Goal: Task Accomplishment & Management: Manage account settings

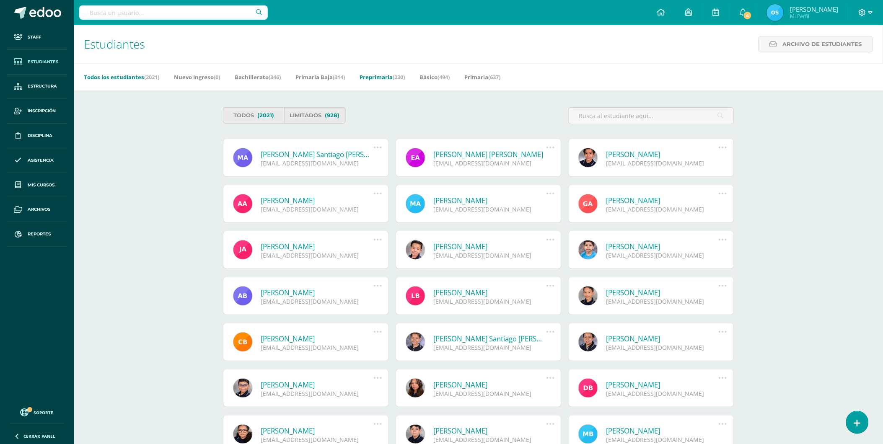
click at [387, 75] on link "Preprimaria (230)" at bounding box center [382, 76] width 45 height 13
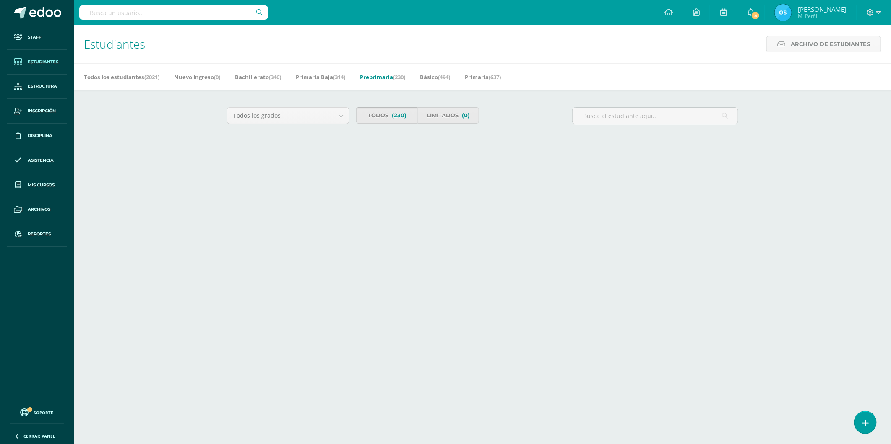
click at [379, 119] on link "Todos (230)" at bounding box center [387, 115] width 62 height 16
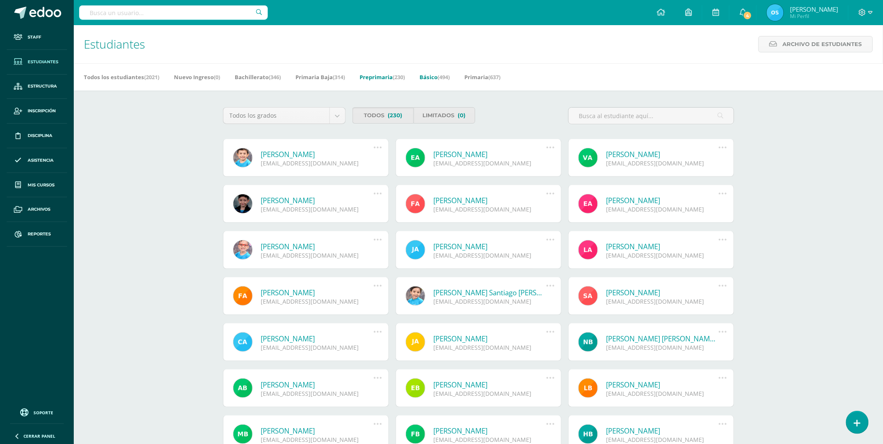
click at [442, 74] on link "Básico (494)" at bounding box center [435, 76] width 30 height 13
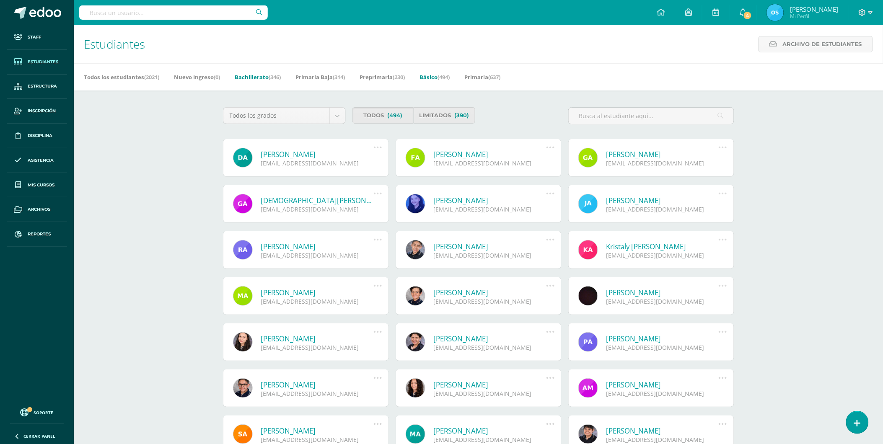
click at [260, 76] on link "Bachillerato (346)" at bounding box center [258, 76] width 46 height 13
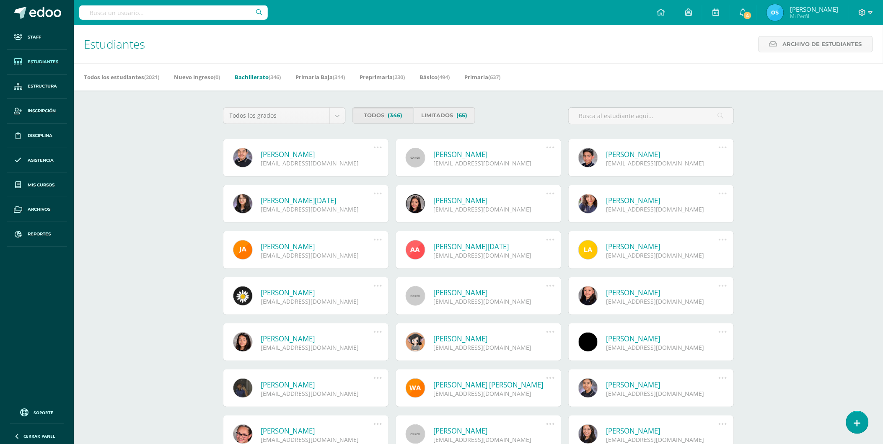
click at [445, 114] on link "Limitados (65)" at bounding box center [445, 115] width 62 height 16
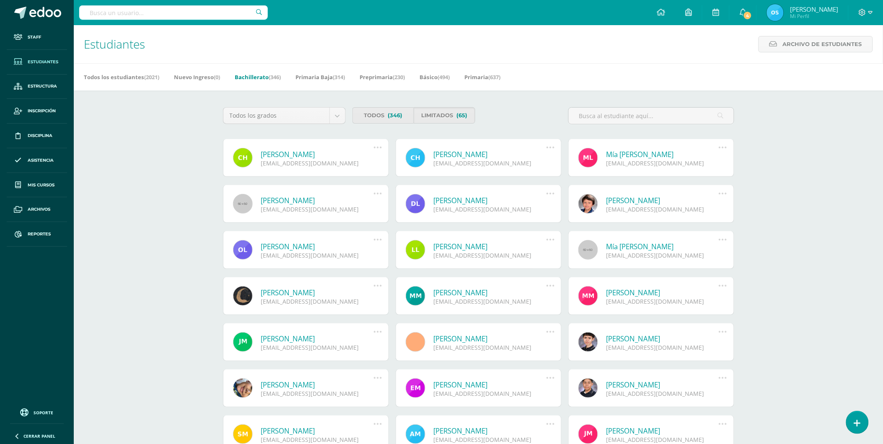
click at [326, 153] on link "[PERSON_NAME]" at bounding box center [317, 155] width 113 height 10
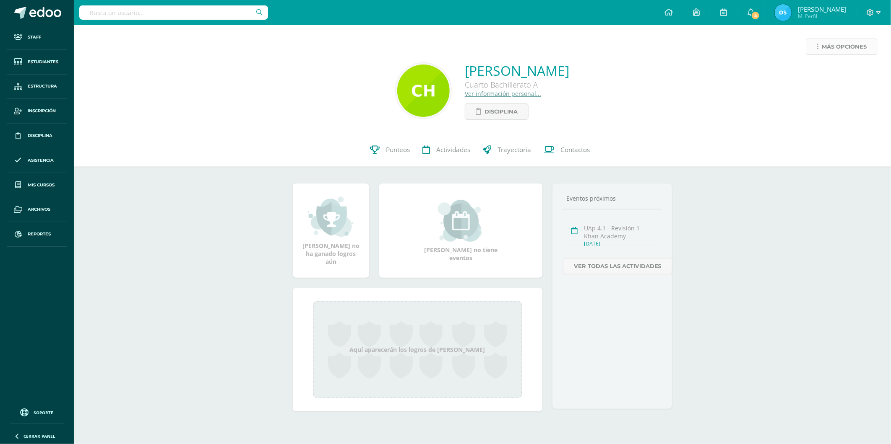
click at [833, 47] on span "Más opciones" at bounding box center [843, 47] width 45 height 16
click at [826, 70] on link "Reestablecer acceso" at bounding box center [826, 74] width 90 height 13
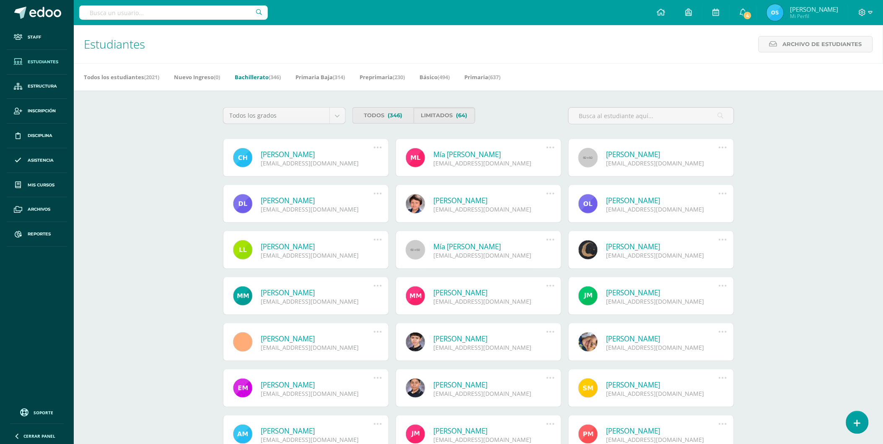
click at [317, 156] on link "Carlos Daniel Herrera Méndez" at bounding box center [317, 155] width 113 height 10
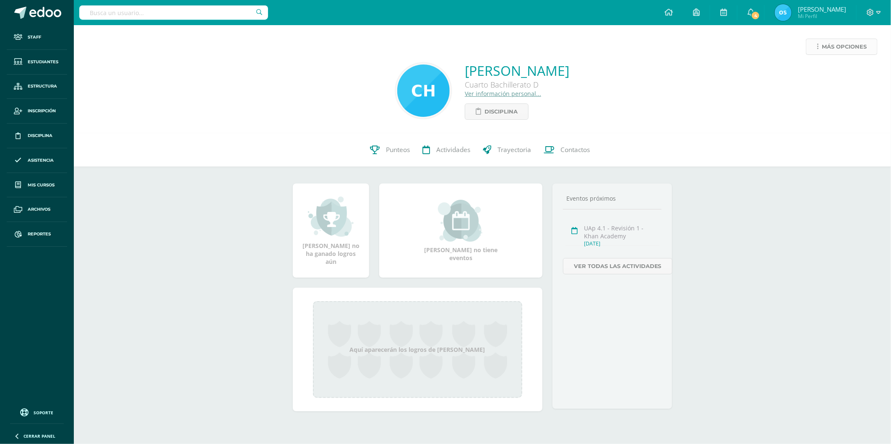
click at [829, 44] on span "Más opciones" at bounding box center [843, 47] width 45 height 16
click at [819, 71] on link "Reestablecer acceso" at bounding box center [826, 74] width 90 height 13
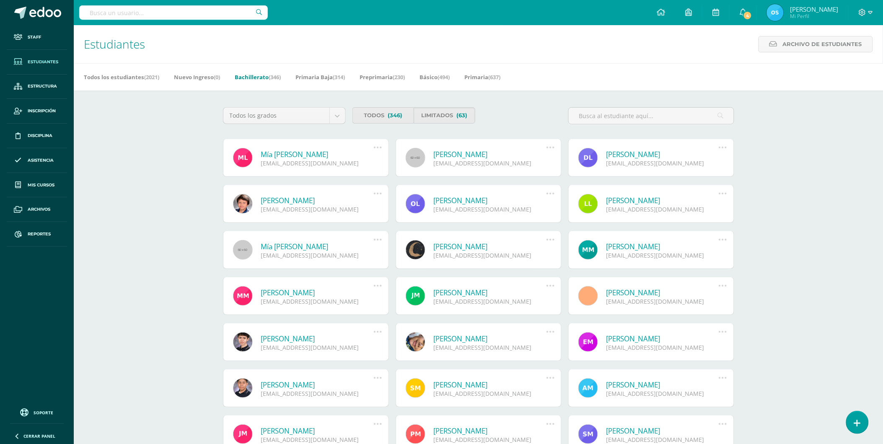
click at [286, 155] on link "Mía [PERSON_NAME]" at bounding box center [317, 155] width 113 height 10
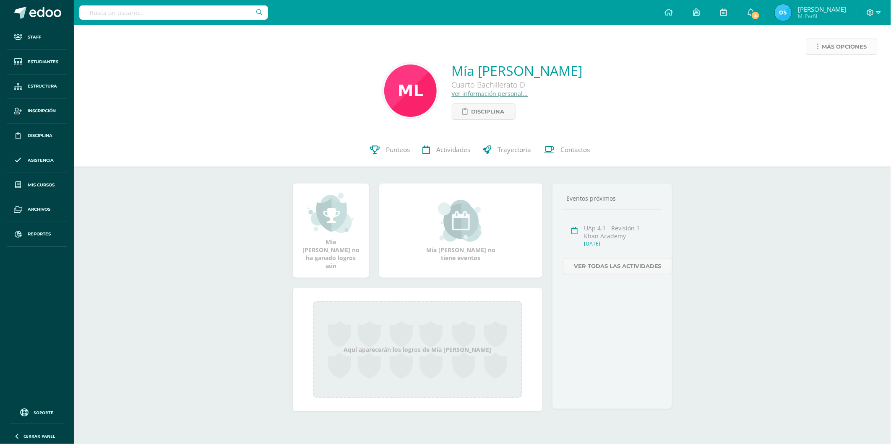
click at [814, 48] on link "Más opciones" at bounding box center [841, 47] width 72 height 16
click at [819, 73] on link "Reestablecer acceso" at bounding box center [826, 74] width 90 height 13
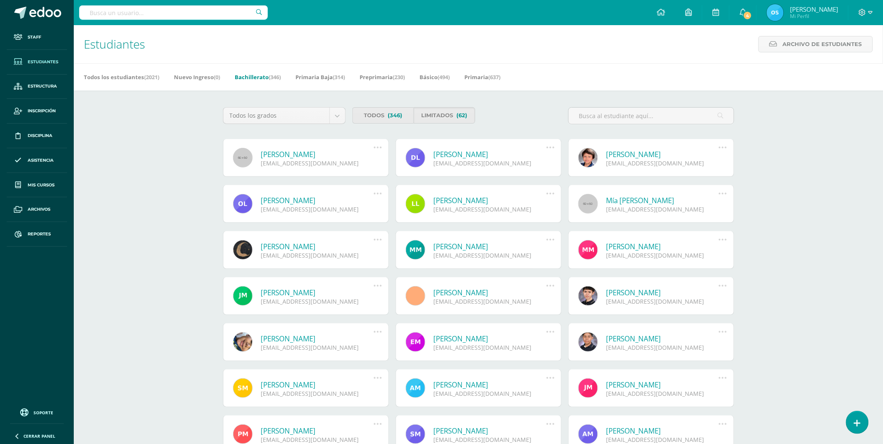
click at [303, 153] on link "Adela Jimena Liu Rivera" at bounding box center [317, 155] width 113 height 10
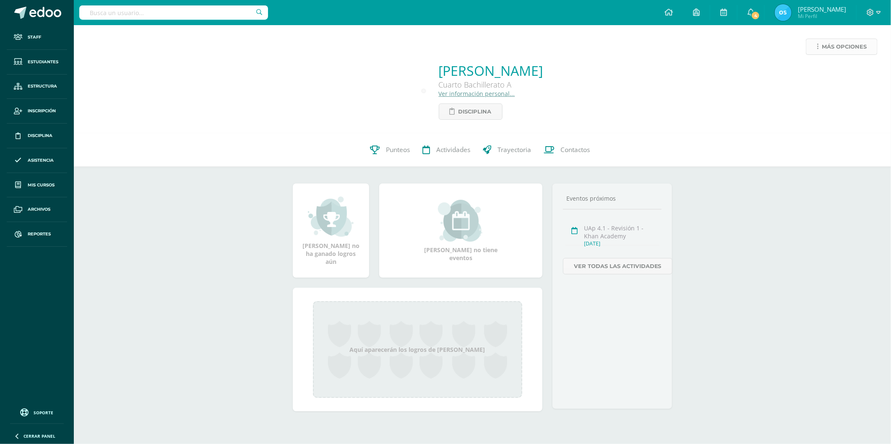
click at [819, 45] on link "Más opciones" at bounding box center [841, 47] width 72 height 16
click at [813, 76] on link "Reestablecer acceso" at bounding box center [826, 74] width 90 height 13
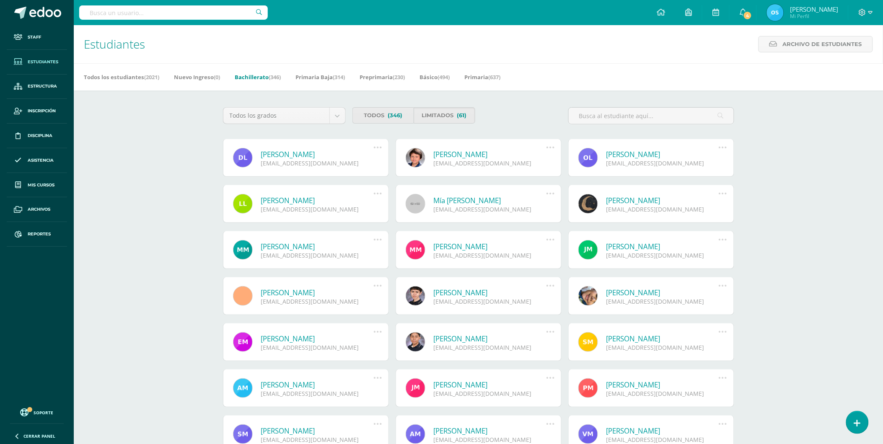
click at [328, 155] on link "[PERSON_NAME]" at bounding box center [317, 155] width 113 height 10
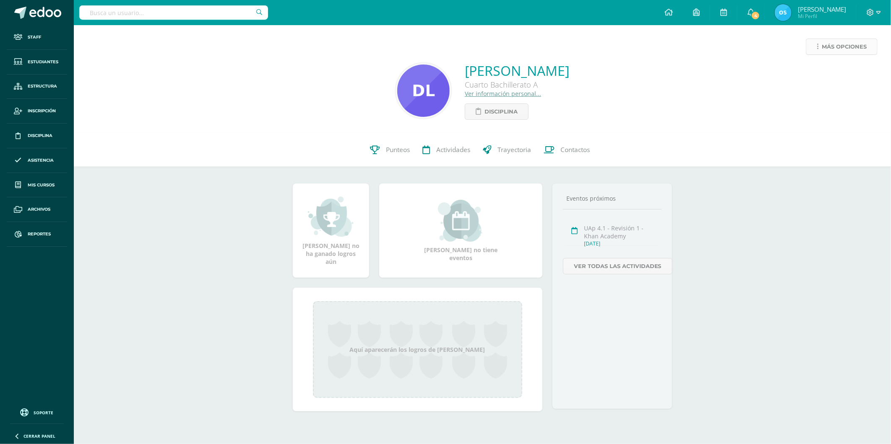
click at [824, 44] on span "Más opciones" at bounding box center [843, 47] width 45 height 16
click at [814, 70] on link "Reestablecer acceso" at bounding box center [826, 74] width 90 height 13
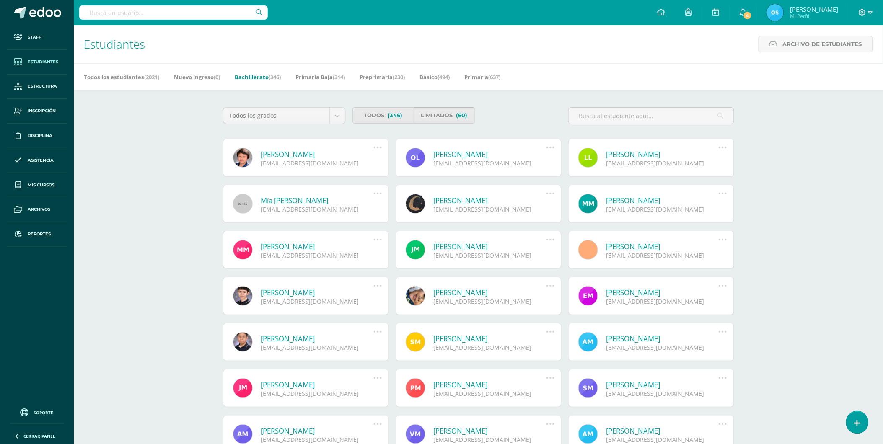
click at [443, 113] on link "Limitados (60)" at bounding box center [445, 115] width 62 height 16
click at [299, 153] on link "Eduardo José López Buchi" at bounding box center [317, 155] width 113 height 10
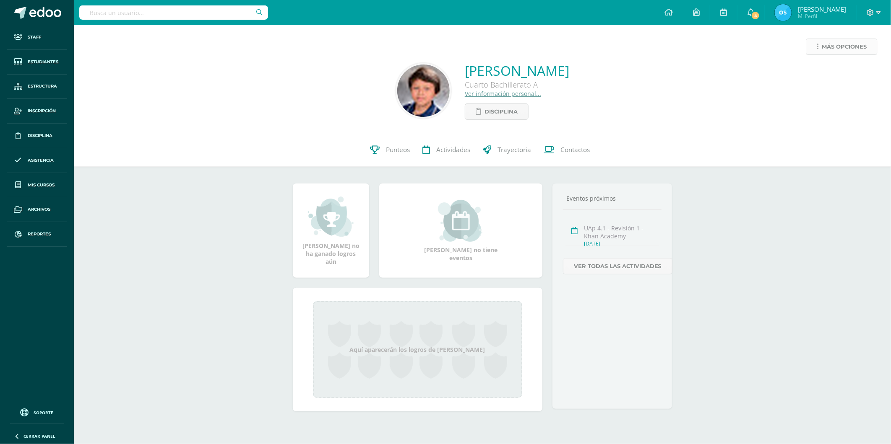
click at [820, 44] on link "Más opciones" at bounding box center [841, 47] width 72 height 16
click at [818, 72] on link "Reestablecer acceso" at bounding box center [826, 74] width 90 height 13
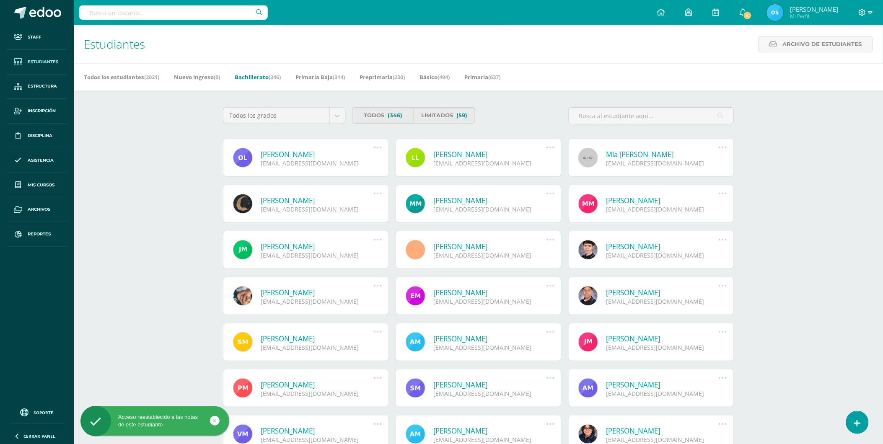
click at [329, 152] on link "Oliver Eduardo López Monterroso" at bounding box center [317, 155] width 113 height 10
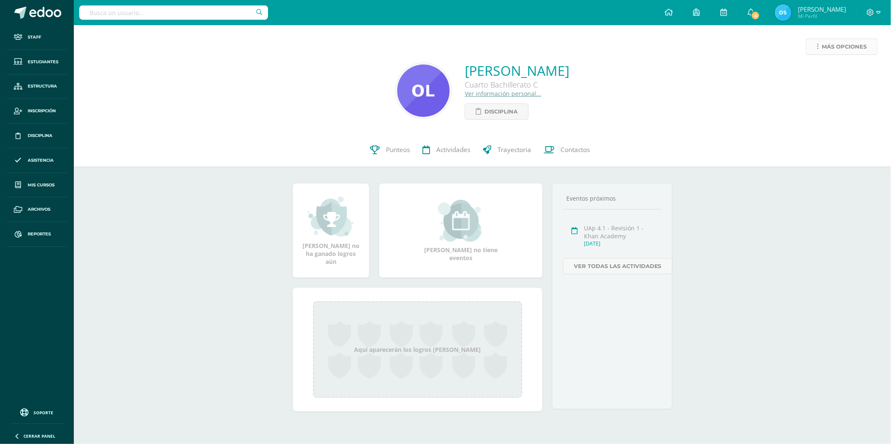
click at [832, 49] on span "Más opciones" at bounding box center [843, 47] width 45 height 16
click at [822, 73] on link "Reestablecer acceso" at bounding box center [826, 74] width 90 height 13
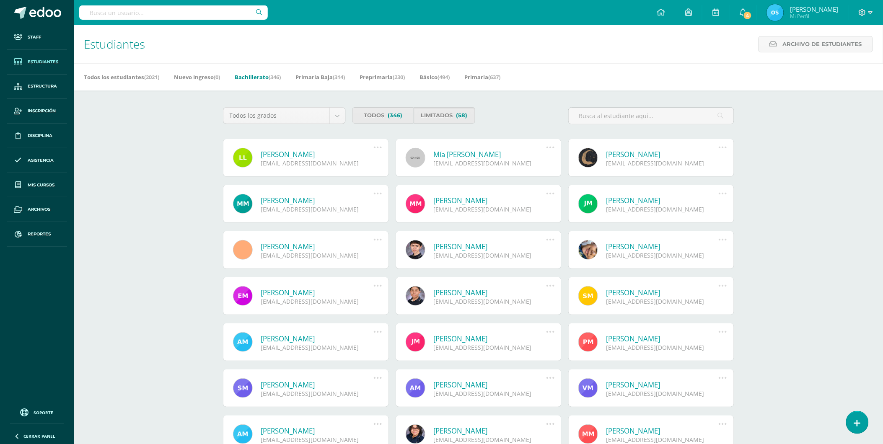
click at [313, 156] on link "[PERSON_NAME]" at bounding box center [317, 155] width 113 height 10
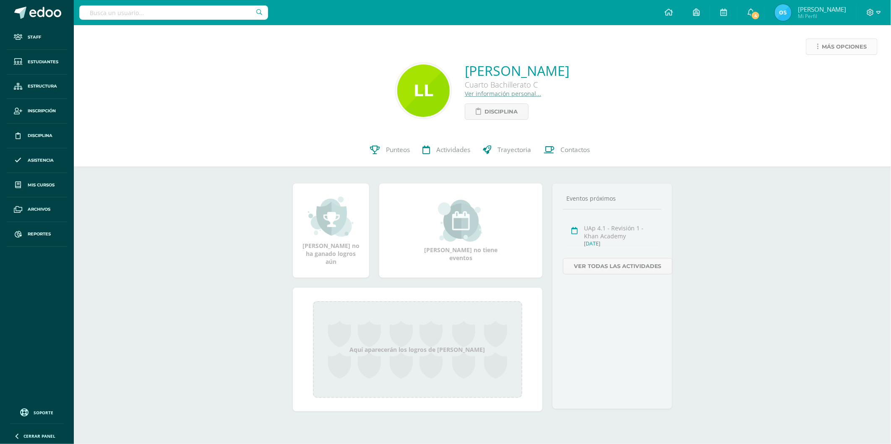
click at [824, 47] on span "Más opciones" at bounding box center [843, 47] width 45 height 16
click at [809, 70] on link "Reestablecer acceso" at bounding box center [826, 74] width 90 height 13
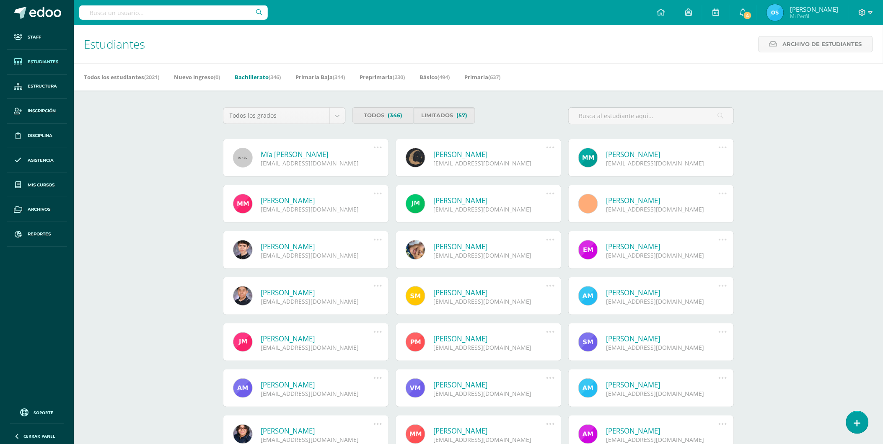
click at [300, 156] on link "Mía [PERSON_NAME]" at bounding box center [317, 155] width 113 height 10
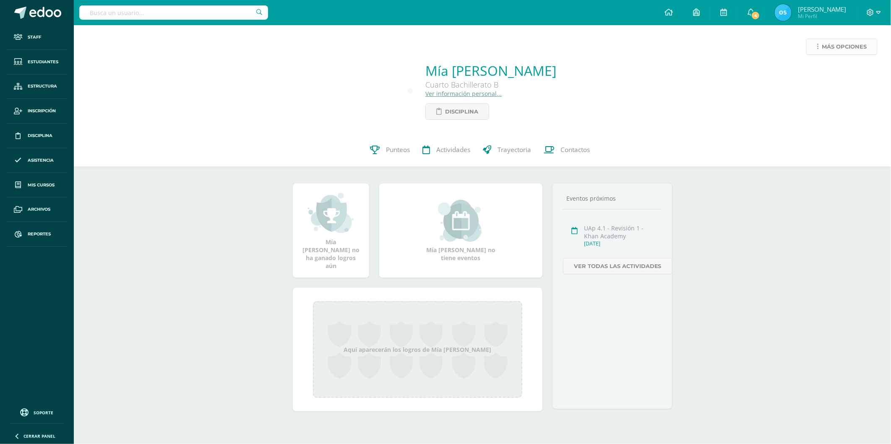
click at [819, 48] on link "Más opciones" at bounding box center [841, 47] width 72 height 16
click at [808, 76] on link "Reestablecer acceso" at bounding box center [826, 74] width 90 height 13
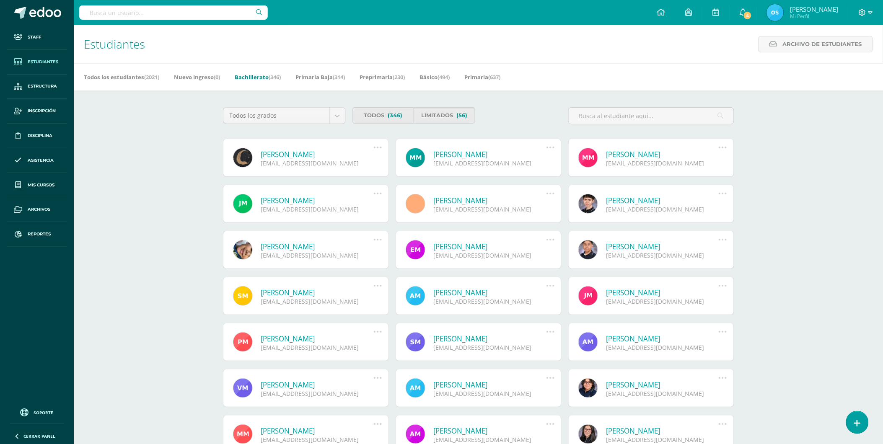
click at [316, 154] on link "[PERSON_NAME]" at bounding box center [317, 155] width 113 height 10
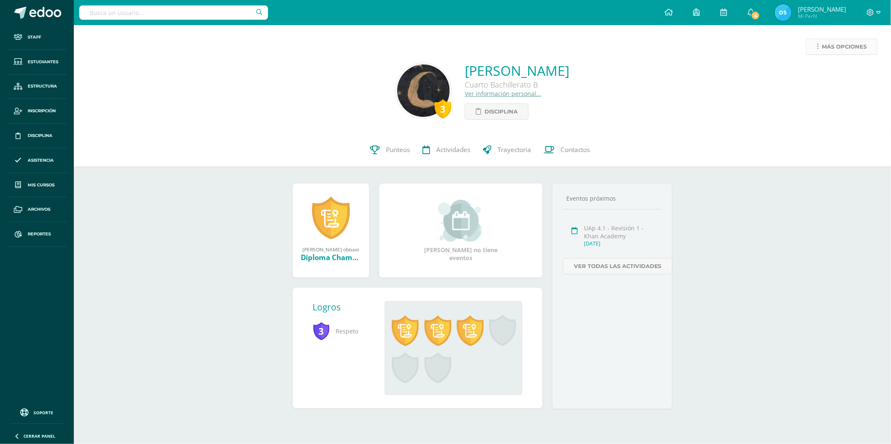
click at [836, 47] on span "Más opciones" at bounding box center [843, 47] width 45 height 16
click at [829, 72] on link "Reestablecer acceso" at bounding box center [826, 74] width 90 height 13
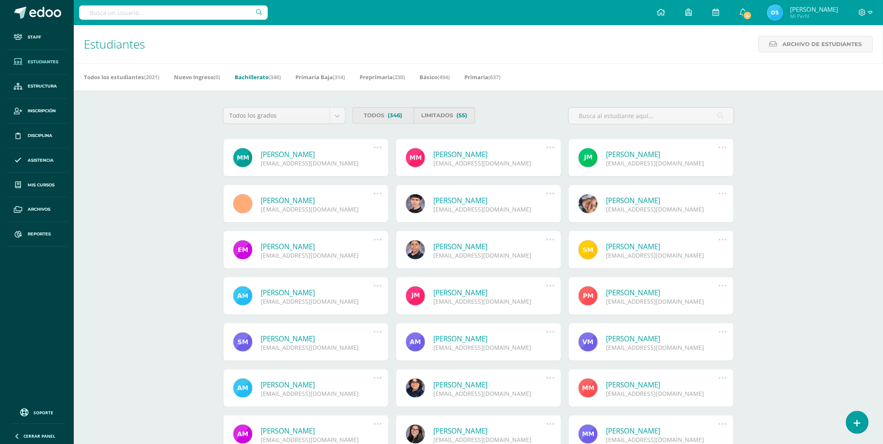
click at [342, 154] on link "[PERSON_NAME]" at bounding box center [317, 155] width 113 height 10
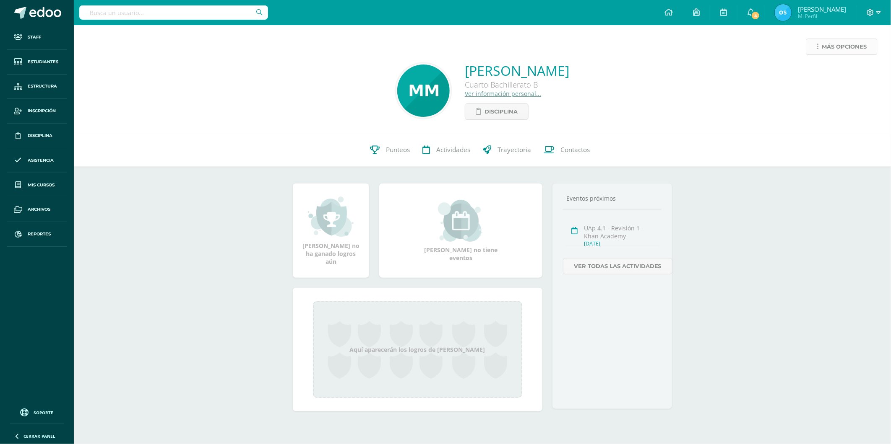
click at [829, 48] on span "Más opciones" at bounding box center [843, 47] width 45 height 16
click at [810, 72] on link "Reestablecer acceso" at bounding box center [826, 74] width 90 height 13
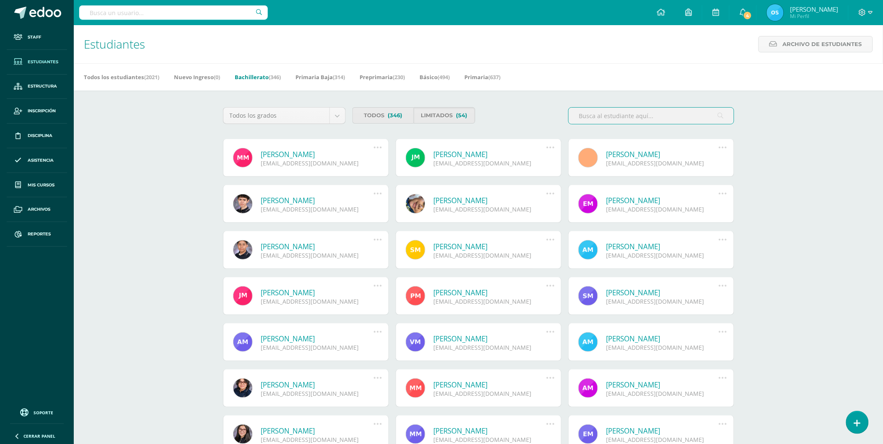
click at [333, 156] on link "[PERSON_NAME]" at bounding box center [317, 155] width 113 height 10
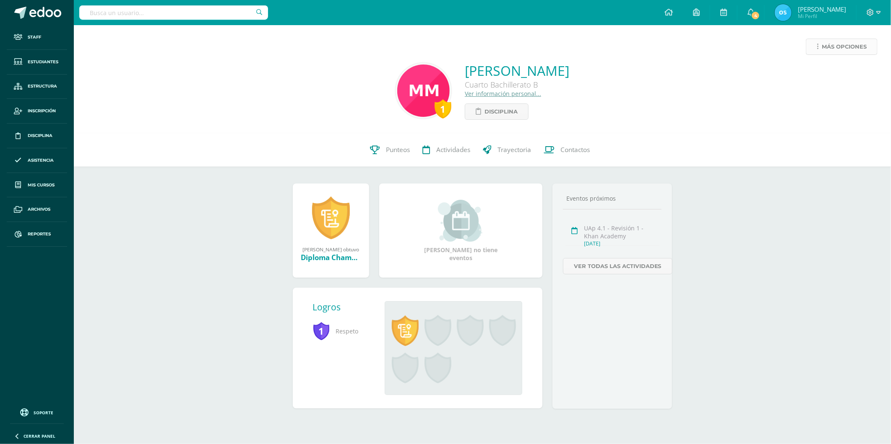
click at [831, 47] on span "Más opciones" at bounding box center [843, 47] width 45 height 16
click at [831, 72] on link "Reestablecer acceso" at bounding box center [826, 74] width 90 height 13
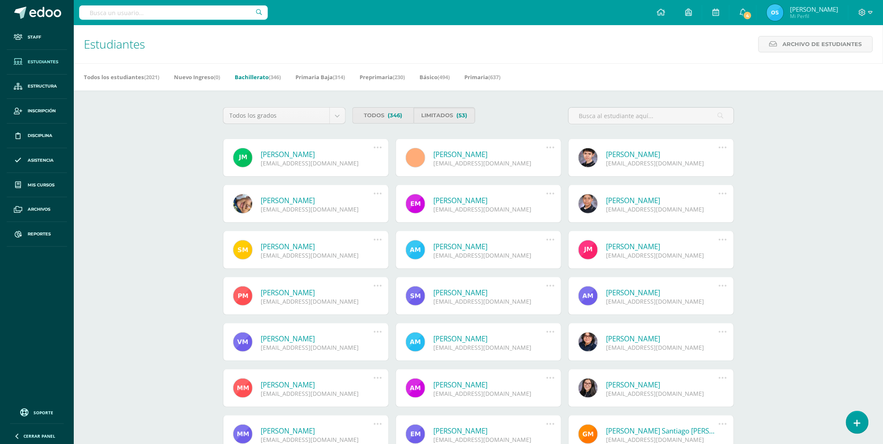
click at [317, 157] on link "[PERSON_NAME]" at bounding box center [317, 155] width 113 height 10
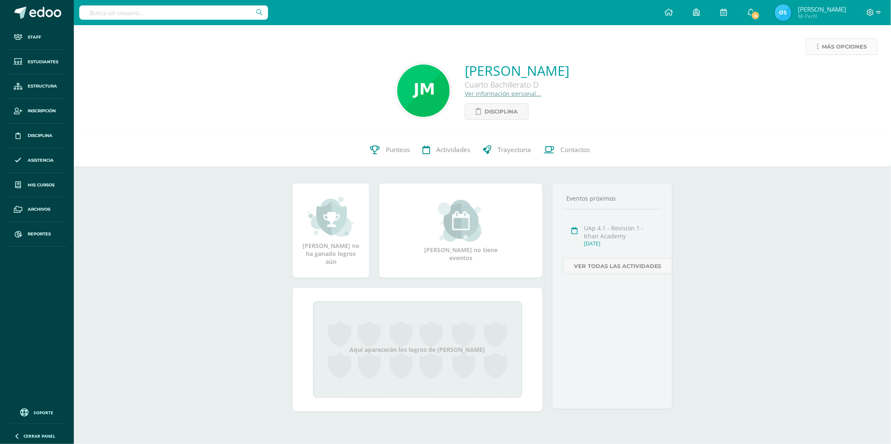
click at [819, 49] on link "Más opciones" at bounding box center [841, 47] width 72 height 16
click at [817, 70] on link "Reestablecer acceso" at bounding box center [826, 74] width 90 height 13
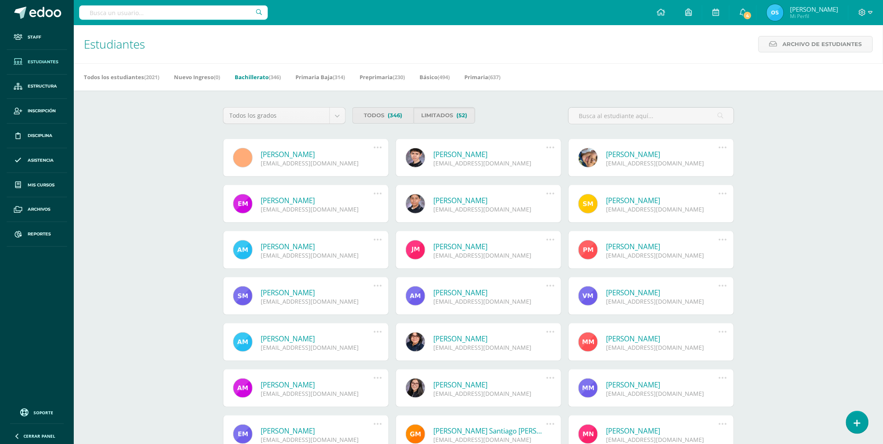
click at [317, 156] on link "[PERSON_NAME]" at bounding box center [317, 155] width 113 height 10
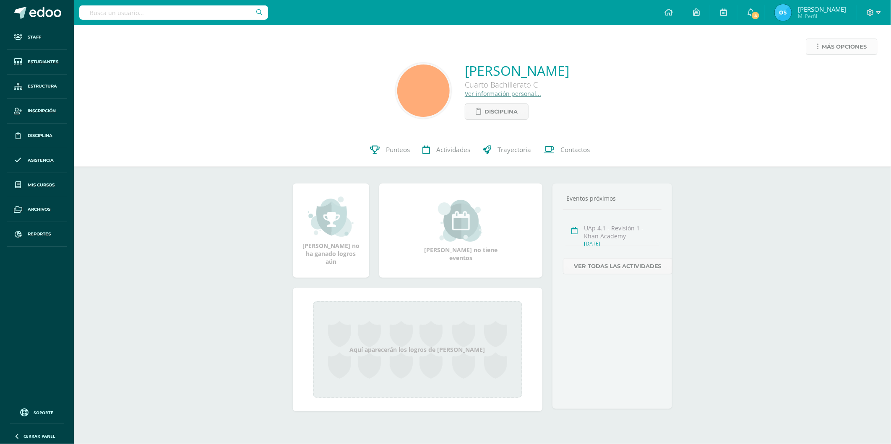
click at [814, 47] on link "Más opciones" at bounding box center [841, 47] width 72 height 16
click at [819, 72] on link "Reestablecer acceso" at bounding box center [826, 74] width 90 height 13
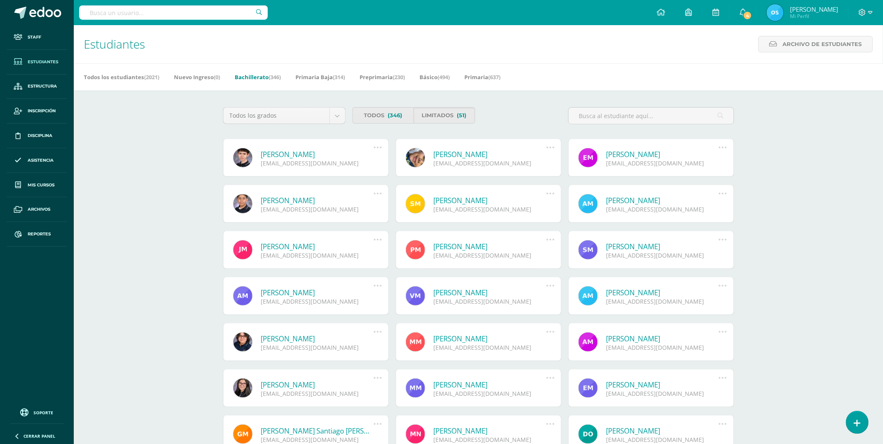
click at [305, 152] on link "[PERSON_NAME]" at bounding box center [317, 155] width 113 height 10
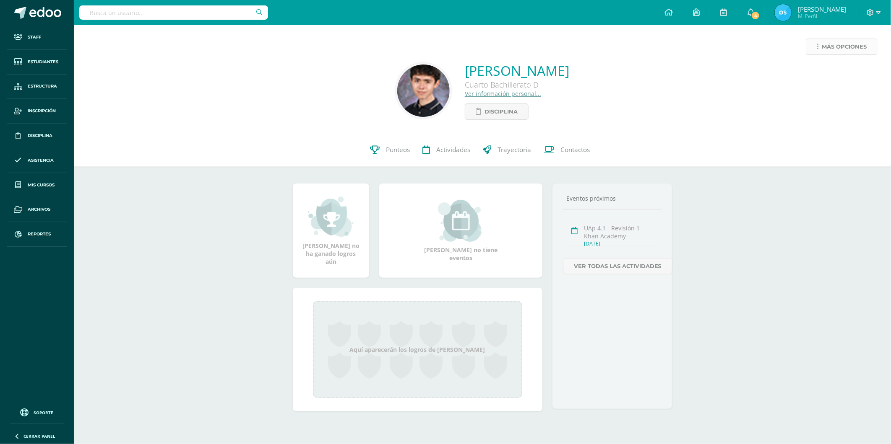
click at [819, 48] on link "Más opciones" at bounding box center [841, 47] width 72 height 16
click at [809, 75] on link "Reestablecer acceso" at bounding box center [826, 74] width 90 height 13
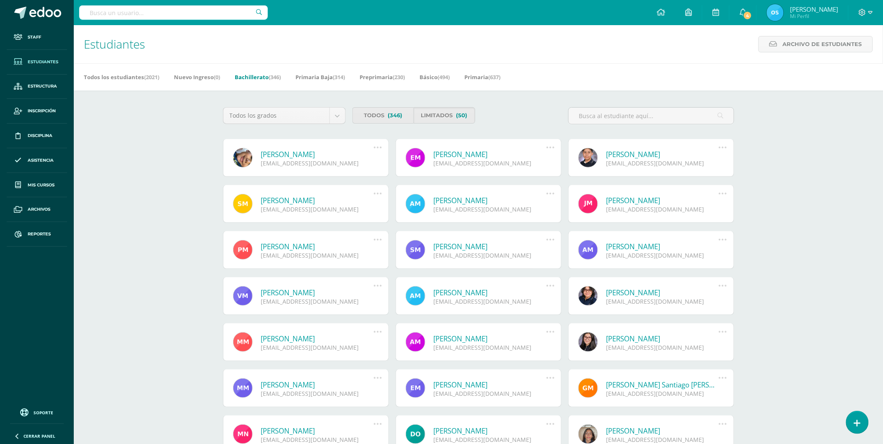
click at [320, 156] on link "Luis Guillermo Medina Barquero" at bounding box center [317, 155] width 113 height 10
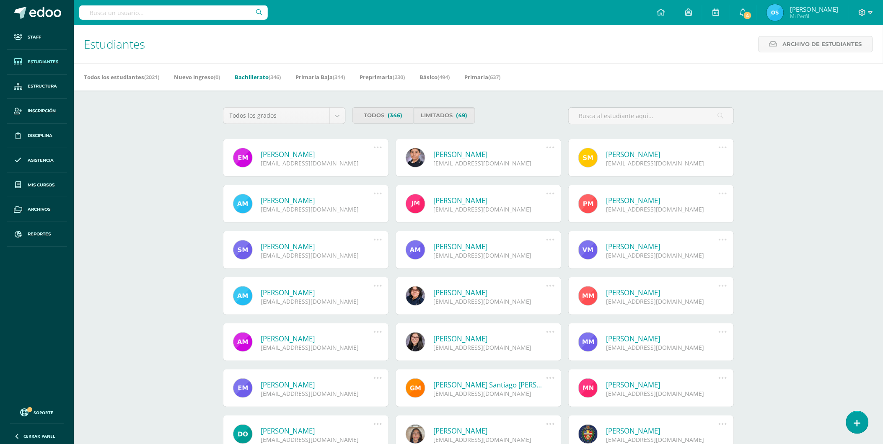
click at [331, 153] on link "Eddy Alejandro Méndez Alvarez" at bounding box center [317, 155] width 113 height 10
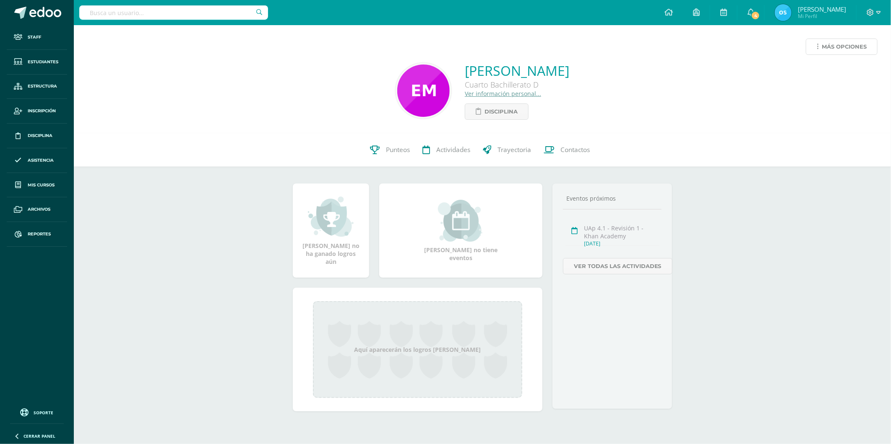
click at [816, 51] on link "Más opciones" at bounding box center [841, 47] width 72 height 16
click at [820, 76] on link "Reestablecer acceso" at bounding box center [826, 74] width 90 height 13
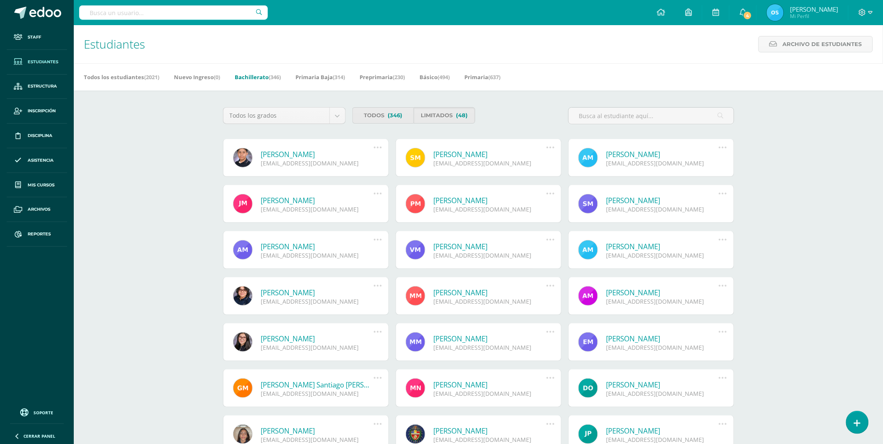
click at [282, 156] on link "Pablo Javier Mendez Gálvez" at bounding box center [317, 155] width 113 height 10
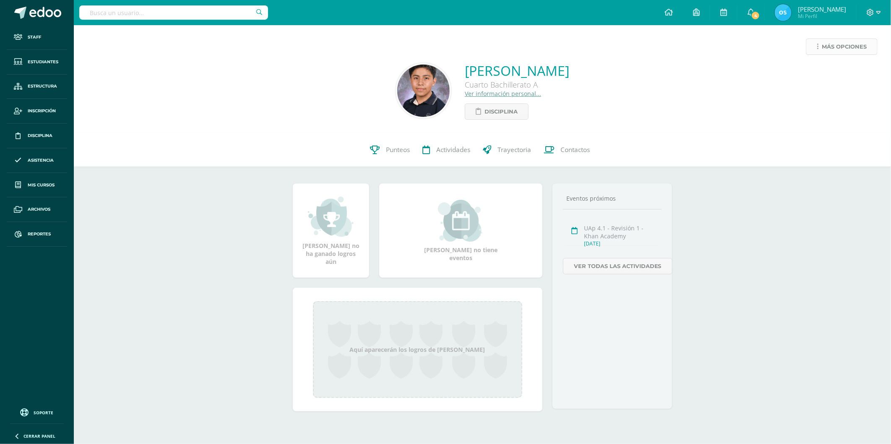
click at [817, 49] on icon at bounding box center [817, 46] width 2 height 7
click at [816, 73] on link "Reestablecer acceso" at bounding box center [826, 74] width 90 height 13
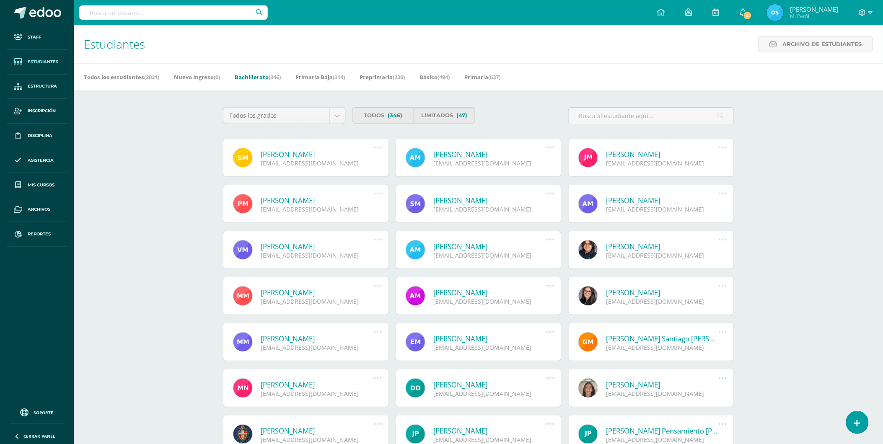
click at [303, 153] on link "Stephanie Valentina Méndez Ojeda" at bounding box center [317, 155] width 113 height 10
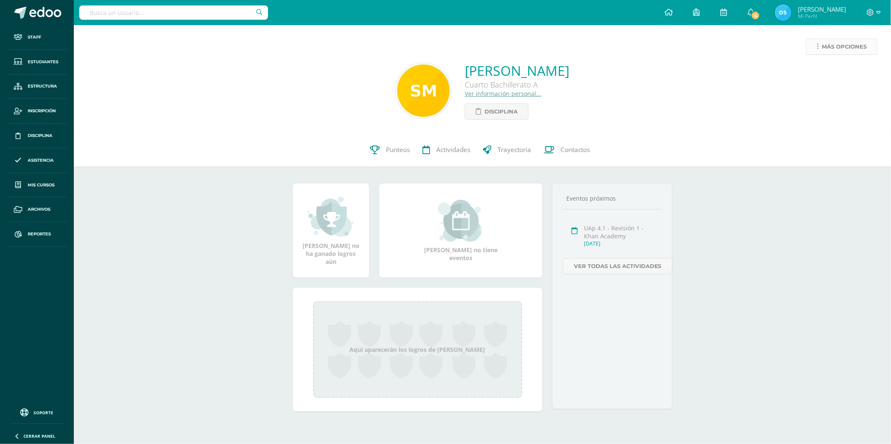
click at [818, 45] on link "Más opciones" at bounding box center [841, 47] width 72 height 16
click at [820, 70] on link "Reestablecer acceso" at bounding box center [826, 74] width 90 height 13
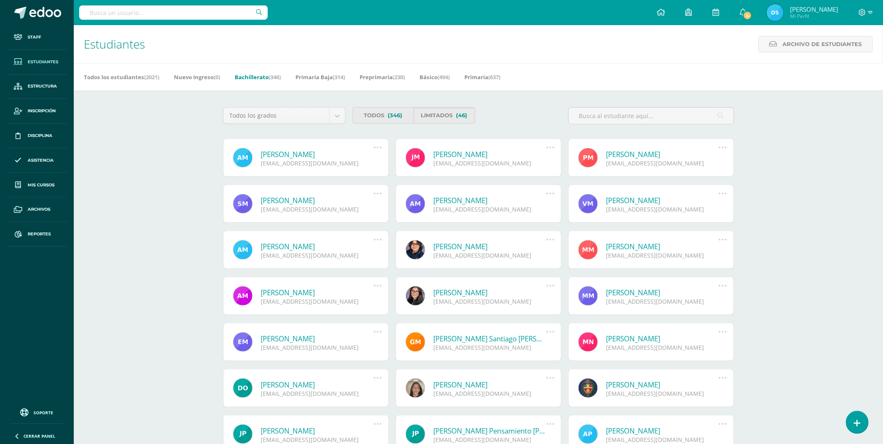
click at [322, 156] on link "Angel David Méndez Ramirez" at bounding box center [317, 155] width 113 height 10
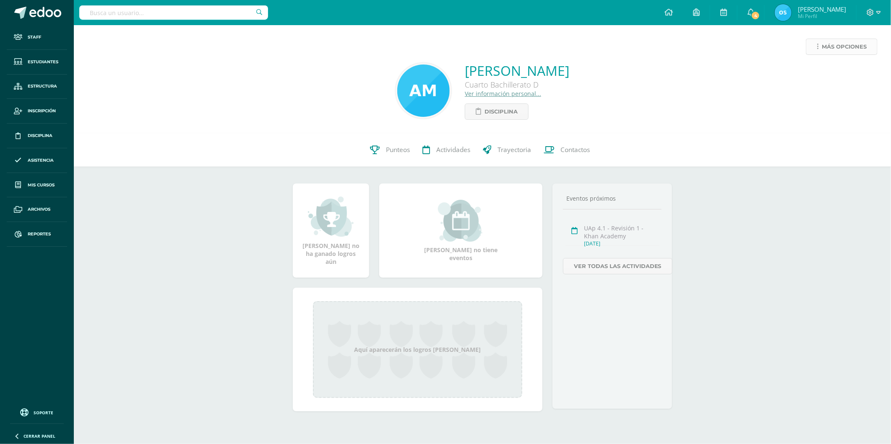
click at [816, 48] on link "Más opciones" at bounding box center [841, 47] width 72 height 16
click at [818, 73] on link "Reestablecer acceso" at bounding box center [826, 74] width 90 height 13
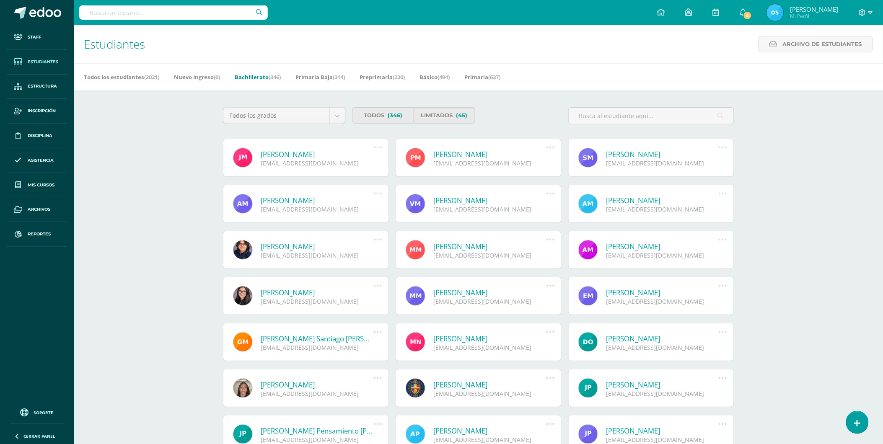
click at [323, 156] on link "[PERSON_NAME]" at bounding box center [317, 155] width 113 height 10
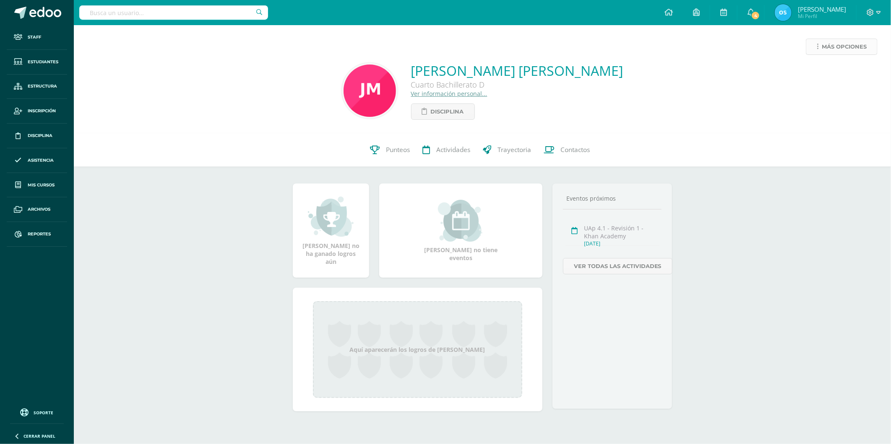
click at [819, 49] on link "Más opciones" at bounding box center [841, 47] width 72 height 16
click at [821, 70] on link "Reestablecer acceso" at bounding box center [826, 74] width 90 height 13
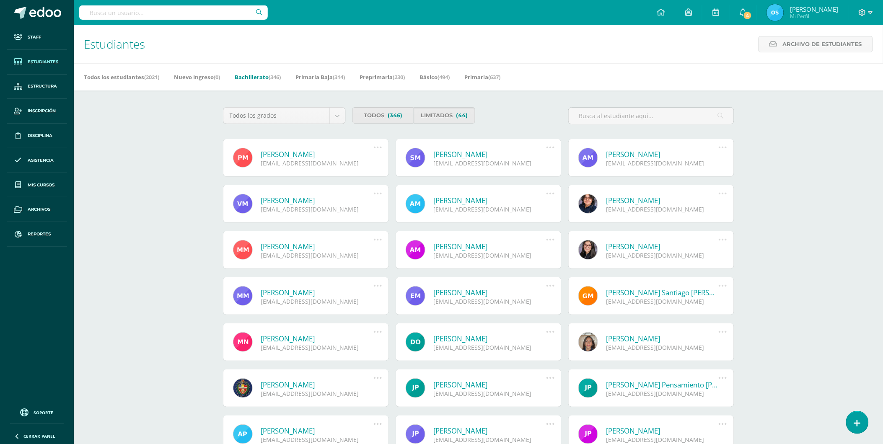
click at [311, 156] on link "Paula Ximena Mérida Orellana" at bounding box center [317, 155] width 113 height 10
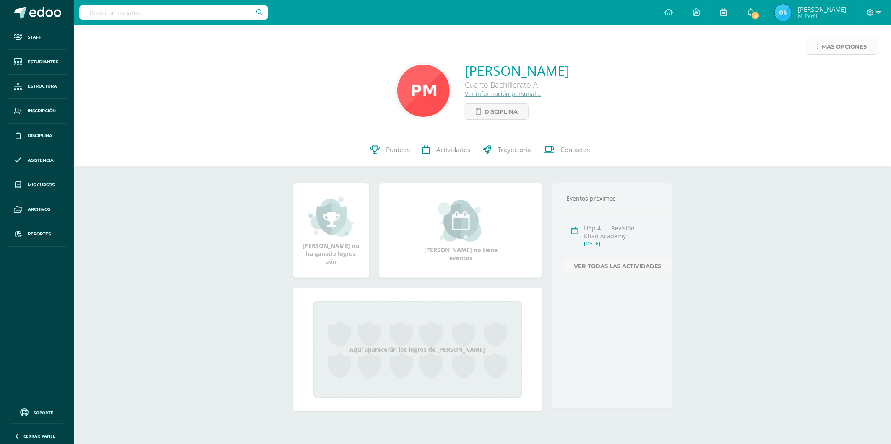
click at [819, 47] on link "Más opciones" at bounding box center [841, 47] width 72 height 16
click at [815, 74] on link "Reestablecer acceso" at bounding box center [826, 74] width 90 height 13
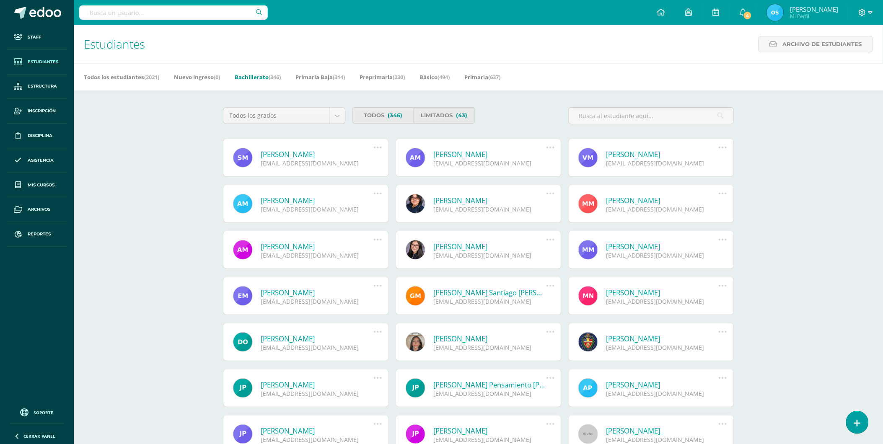
click at [317, 154] on link "[PERSON_NAME]" at bounding box center [317, 155] width 113 height 10
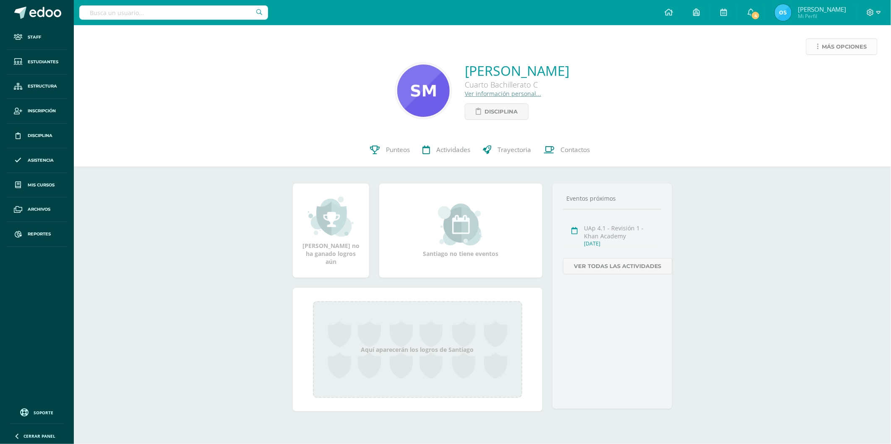
click at [817, 45] on icon at bounding box center [817, 46] width 2 height 7
click at [817, 70] on link "Reestablecer acceso" at bounding box center [826, 74] width 90 height 13
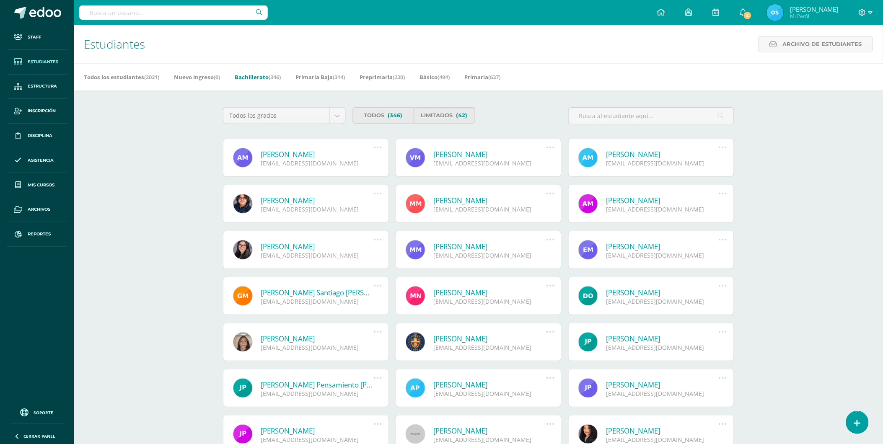
click at [305, 151] on link "[PERSON_NAME]" at bounding box center [317, 155] width 113 height 10
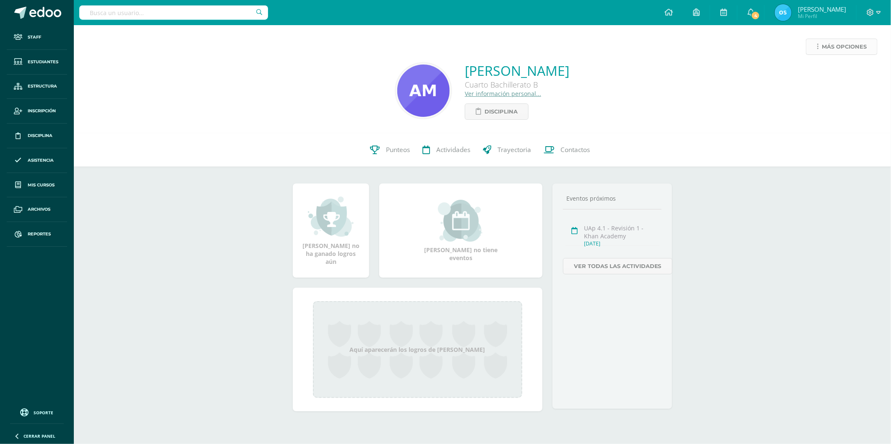
click at [828, 41] on span "Más opciones" at bounding box center [843, 47] width 45 height 16
click at [818, 75] on link "Reestablecer acceso" at bounding box center [826, 74] width 90 height 13
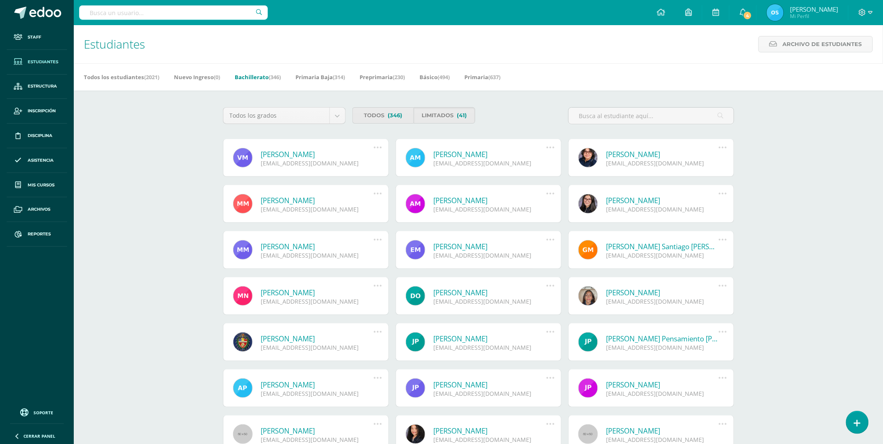
click at [314, 154] on link "[PERSON_NAME]" at bounding box center [317, 155] width 113 height 10
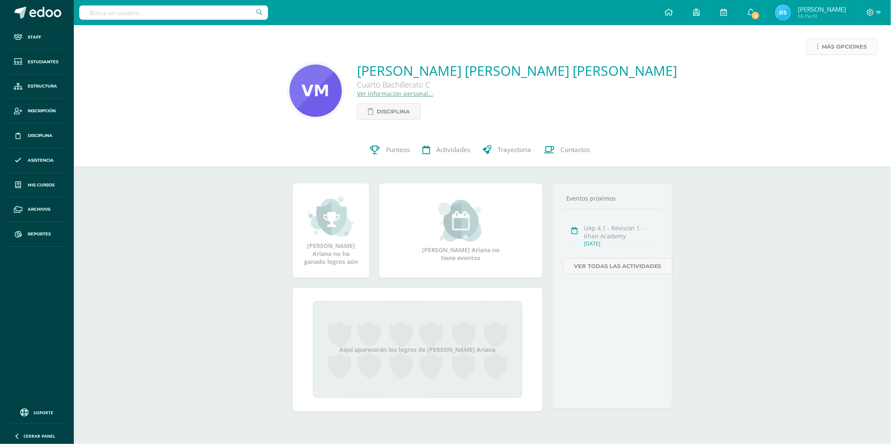
click at [812, 47] on link "Más opciones" at bounding box center [841, 47] width 72 height 16
click at [814, 73] on link "Reestablecer acceso" at bounding box center [826, 74] width 90 height 13
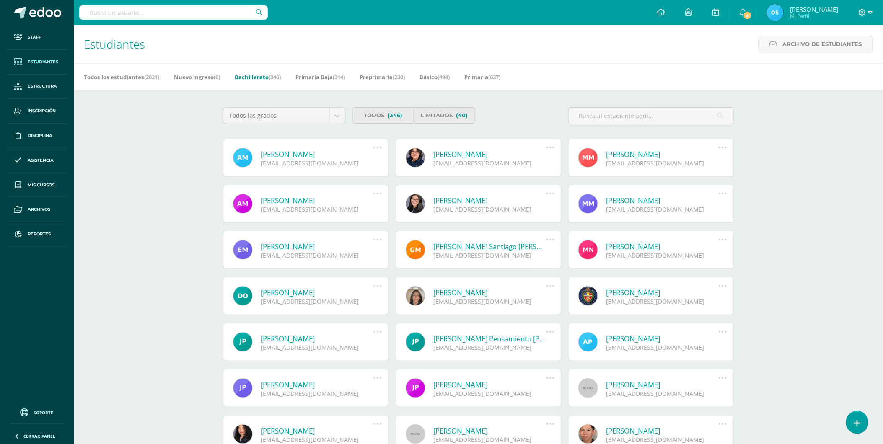
click at [309, 154] on link "[PERSON_NAME]" at bounding box center [317, 155] width 113 height 10
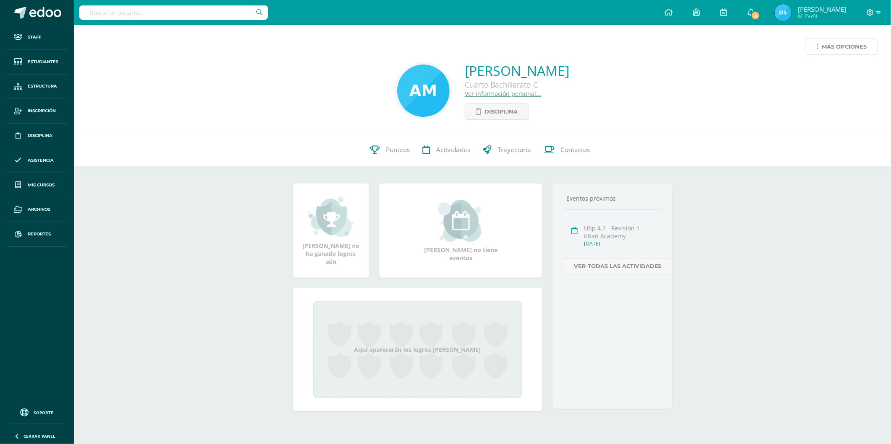
click at [839, 51] on span "Más opciones" at bounding box center [843, 47] width 45 height 16
click at [812, 76] on link "Reestablecer acceso" at bounding box center [826, 74] width 90 height 13
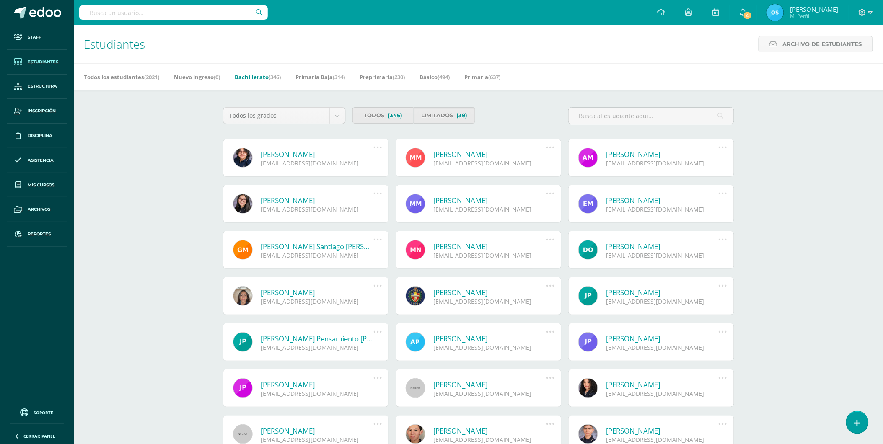
click at [308, 154] on link "Adriana Elizabeth Morales Garrido" at bounding box center [317, 155] width 113 height 10
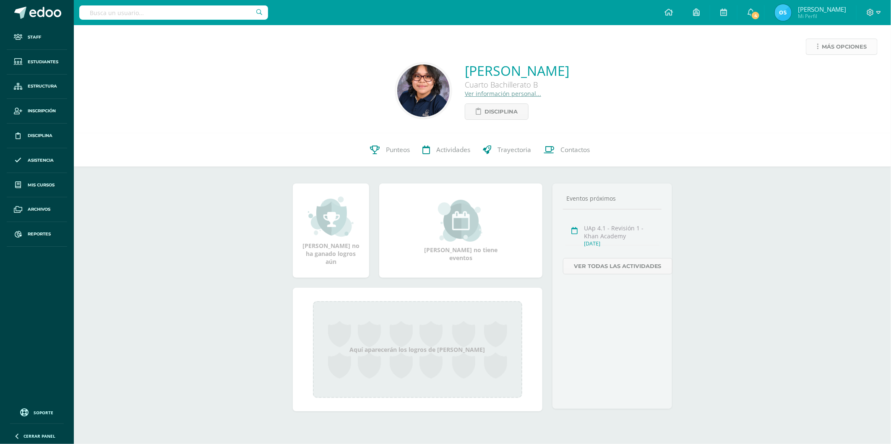
click at [818, 45] on icon at bounding box center [817, 46] width 2 height 7
click at [809, 75] on link "Reestablecer acceso" at bounding box center [826, 74] width 90 height 13
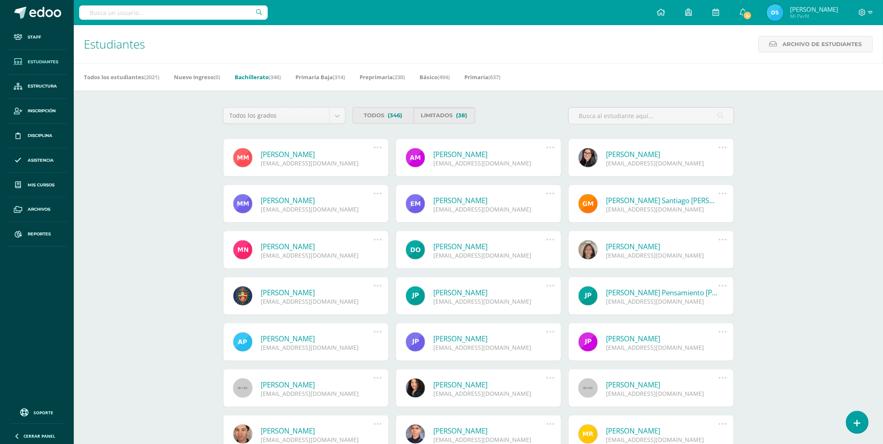
click at [293, 156] on link "[PERSON_NAME]" at bounding box center [317, 155] width 113 height 10
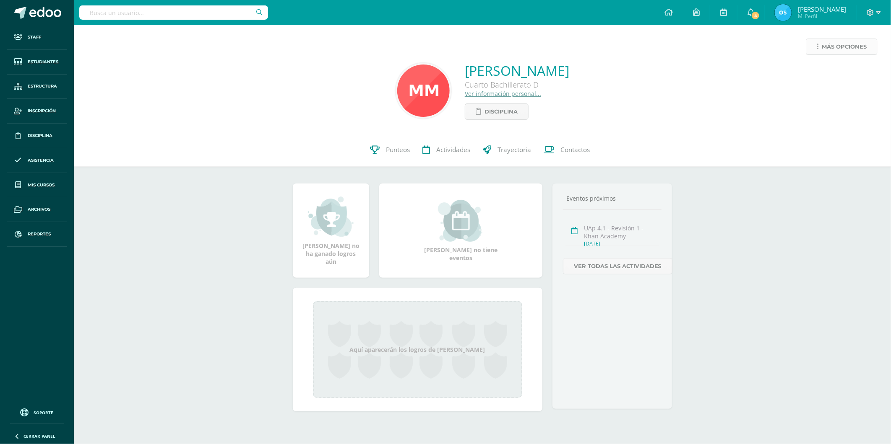
click at [831, 42] on span "Más opciones" at bounding box center [843, 47] width 45 height 16
click at [824, 68] on link "Reestablecer acceso" at bounding box center [826, 74] width 90 height 13
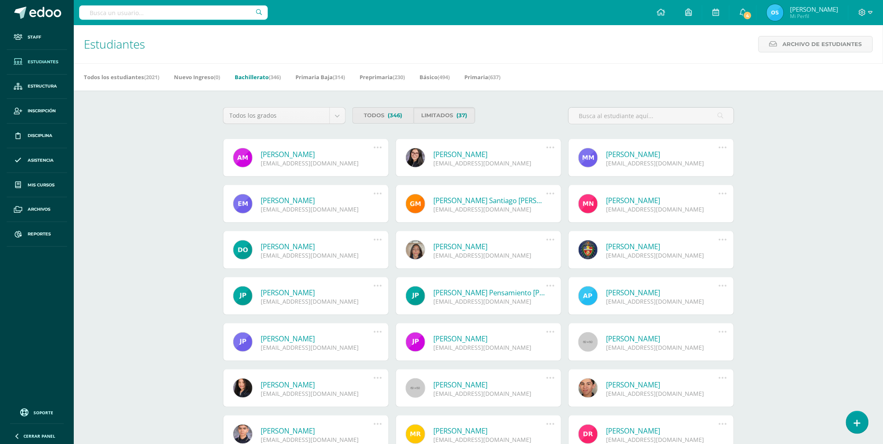
click at [317, 153] on link "[PERSON_NAME]" at bounding box center [317, 155] width 113 height 10
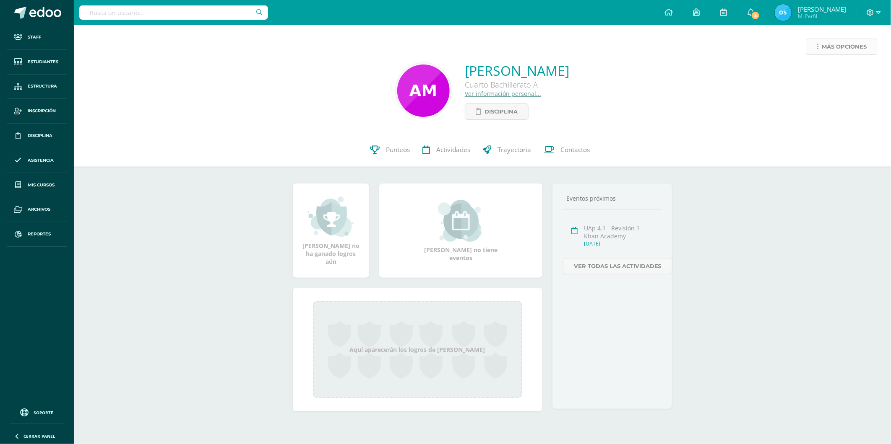
click at [816, 45] on link "Más opciones" at bounding box center [841, 47] width 72 height 16
click at [816, 72] on link "Reestablecer acceso" at bounding box center [826, 74] width 90 height 13
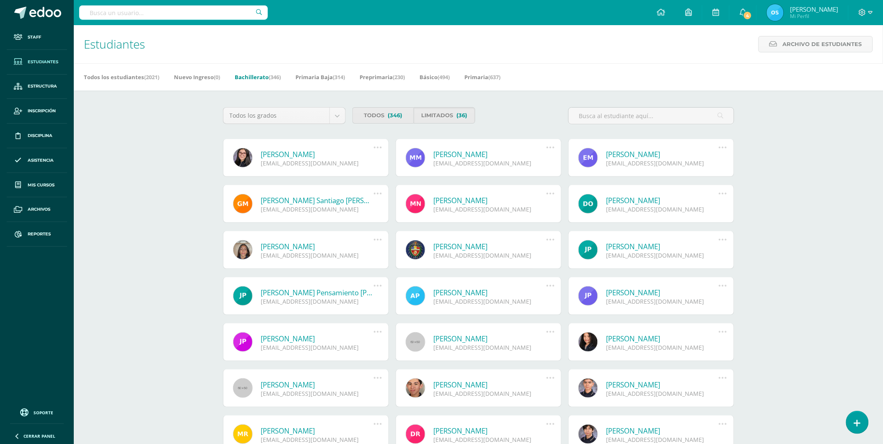
click at [326, 156] on link "[PERSON_NAME]" at bounding box center [317, 155] width 113 height 10
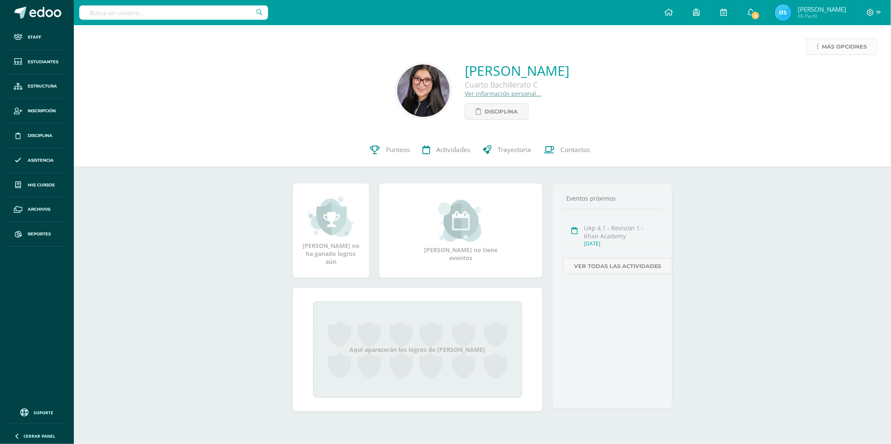
click at [821, 48] on link "Más opciones" at bounding box center [841, 47] width 72 height 16
click at [818, 72] on link "Reestablecer acceso" at bounding box center [826, 74] width 90 height 13
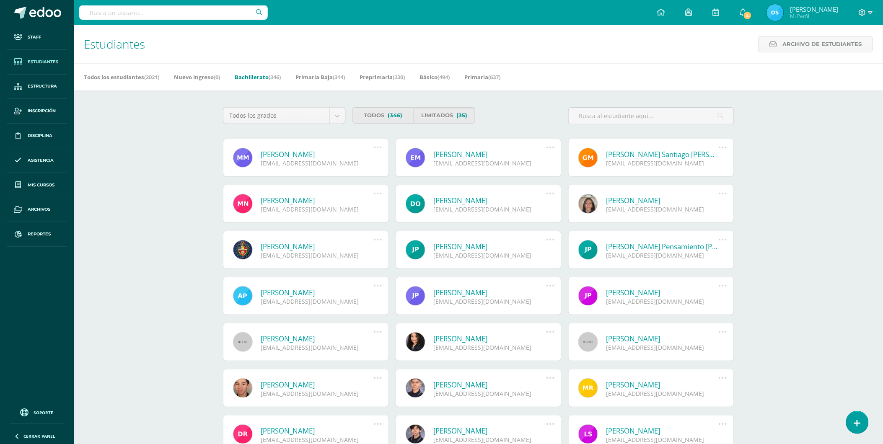
click at [310, 153] on link "[PERSON_NAME]" at bounding box center [317, 155] width 113 height 10
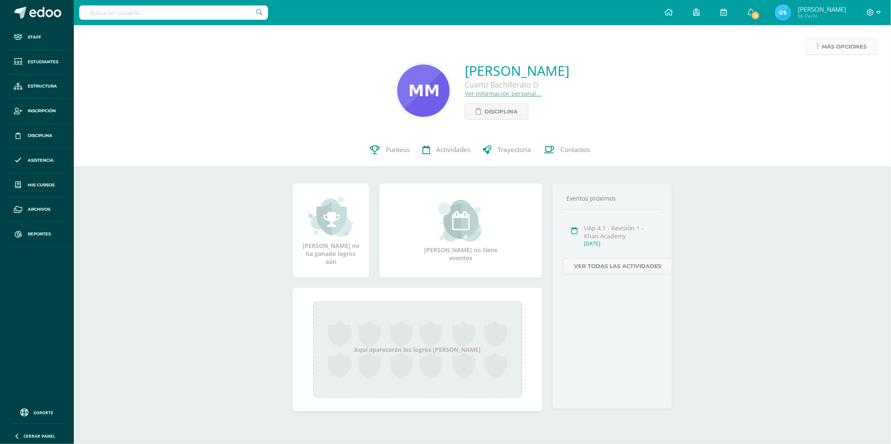
click at [822, 45] on span "Más opciones" at bounding box center [843, 47] width 45 height 16
click at [807, 72] on link "Reestablecer acceso" at bounding box center [826, 74] width 90 height 13
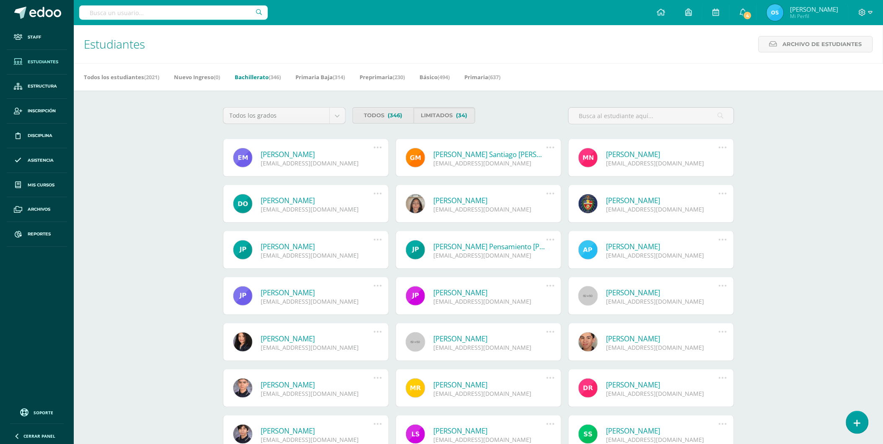
click at [299, 156] on link "[PERSON_NAME]" at bounding box center [317, 155] width 113 height 10
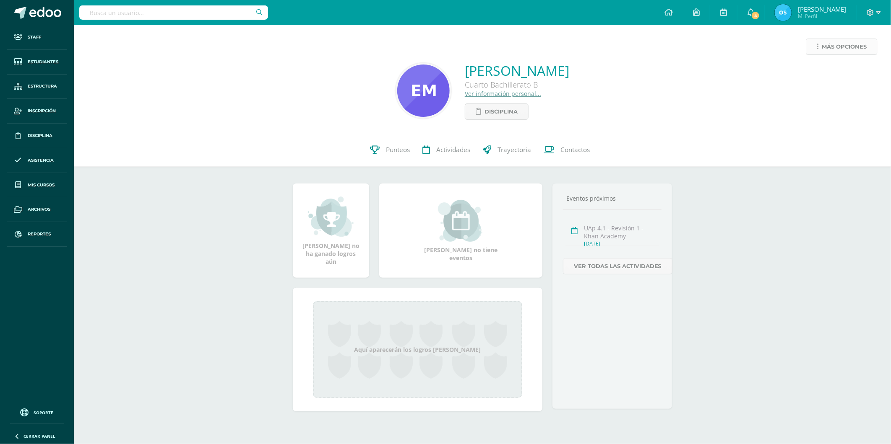
click at [818, 43] on link "Más opciones" at bounding box center [841, 47] width 72 height 16
click at [822, 75] on link "Reestablecer acceso" at bounding box center [826, 74] width 90 height 13
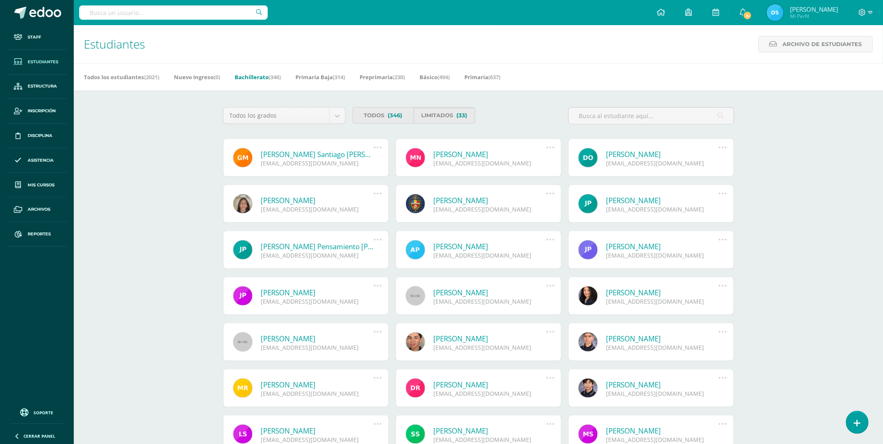
click at [310, 155] on link "Gabriel Santiago Muralles Barascout" at bounding box center [317, 155] width 113 height 10
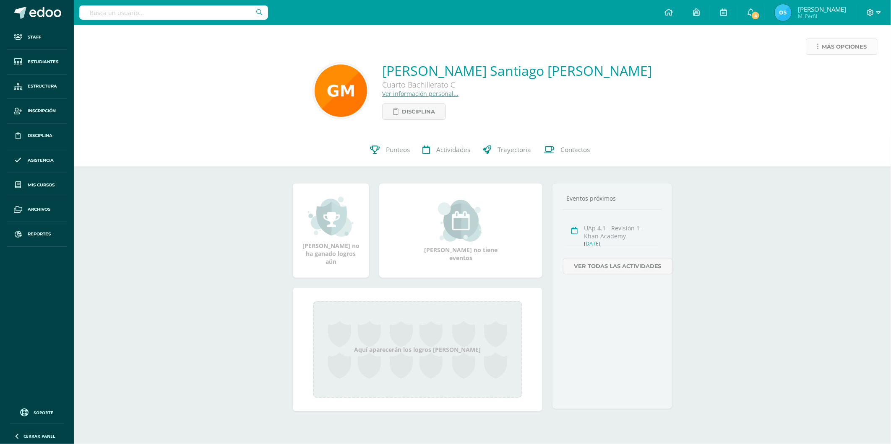
click at [838, 42] on span "Más opciones" at bounding box center [843, 47] width 45 height 16
click at [816, 69] on link "Reestablecer acceso" at bounding box center [826, 74] width 90 height 13
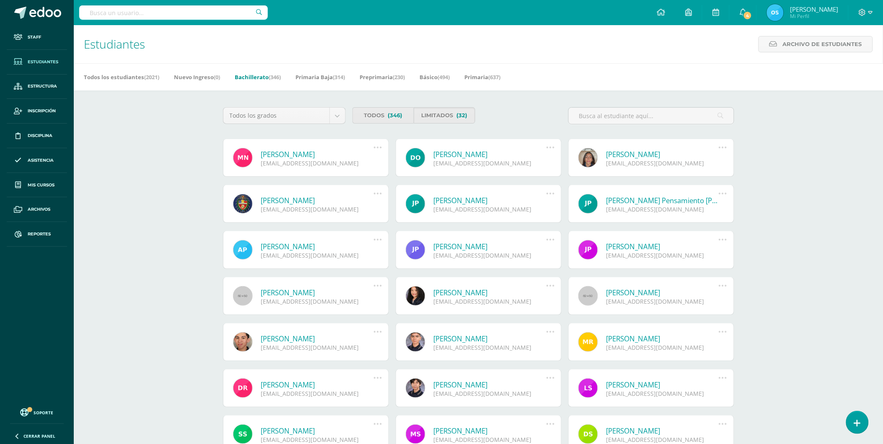
click at [309, 156] on link "Marco André Navas Coronado" at bounding box center [317, 155] width 113 height 10
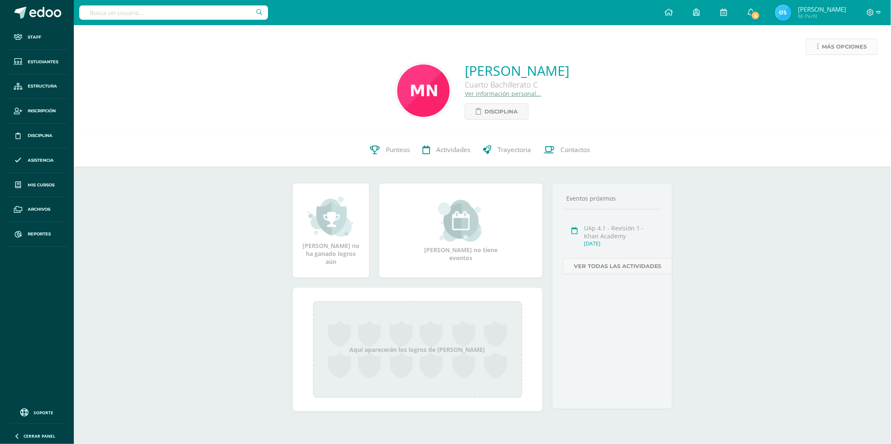
click at [834, 51] on span "Más opciones" at bounding box center [843, 47] width 45 height 16
click at [824, 76] on link "Reestablecer acceso" at bounding box center [826, 74] width 90 height 13
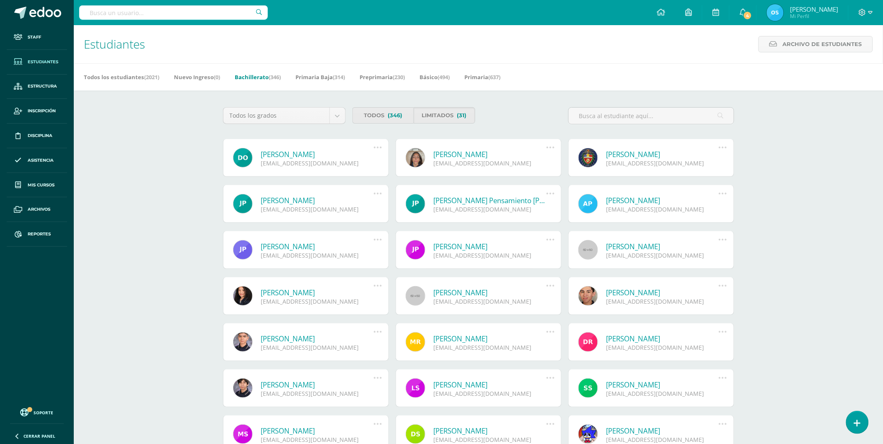
click at [335, 154] on link "[PERSON_NAME]" at bounding box center [317, 155] width 113 height 10
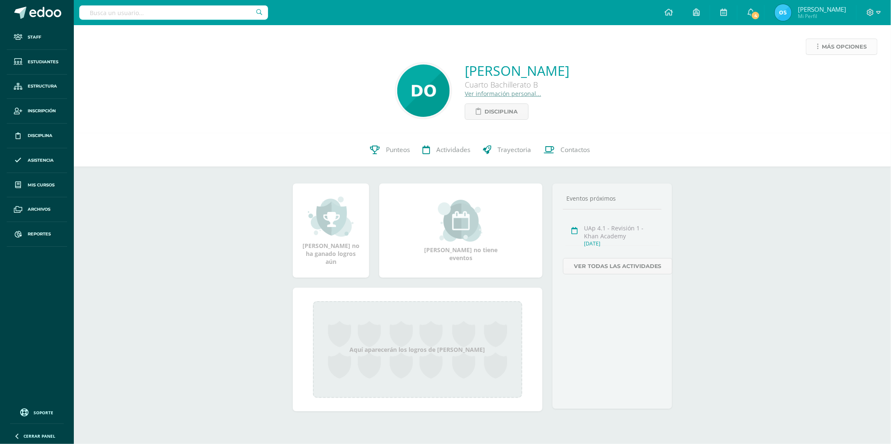
click at [853, 43] on span "Más opciones" at bounding box center [843, 47] width 45 height 16
click at [827, 72] on link "Reestablecer acceso" at bounding box center [826, 74] width 90 height 13
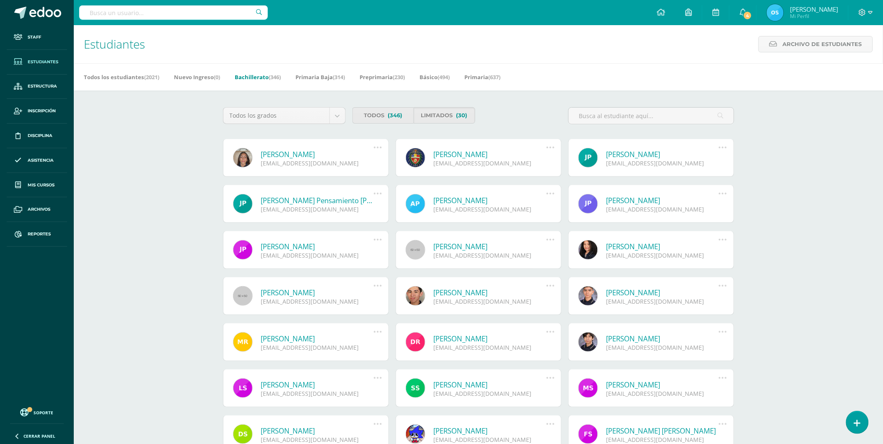
click at [307, 153] on link "[PERSON_NAME]" at bounding box center [317, 155] width 113 height 10
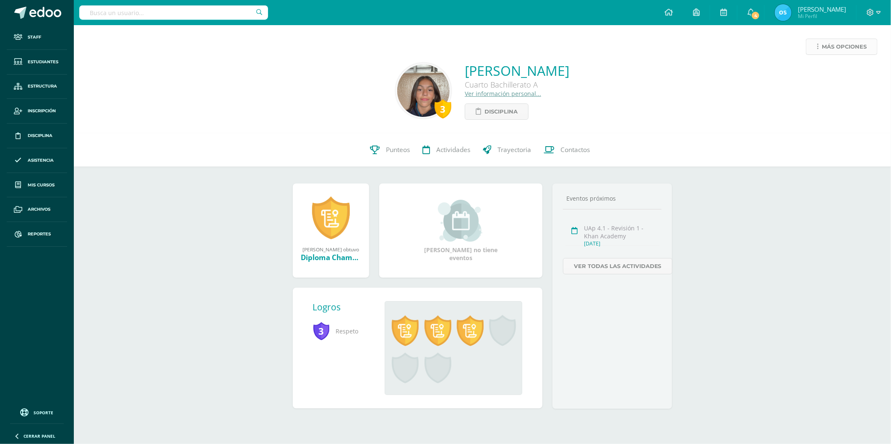
click at [831, 49] on span "Más opciones" at bounding box center [843, 47] width 45 height 16
click at [821, 73] on link "Reestablecer acceso" at bounding box center [826, 74] width 90 height 13
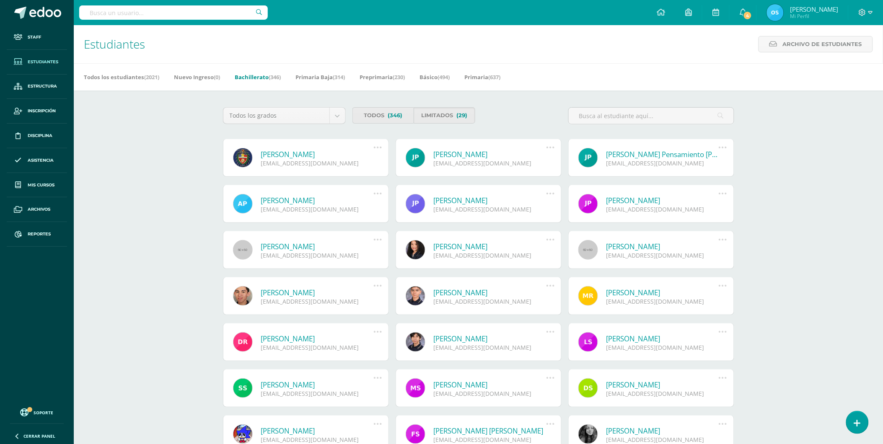
click at [298, 154] on link "[PERSON_NAME]" at bounding box center [317, 155] width 113 height 10
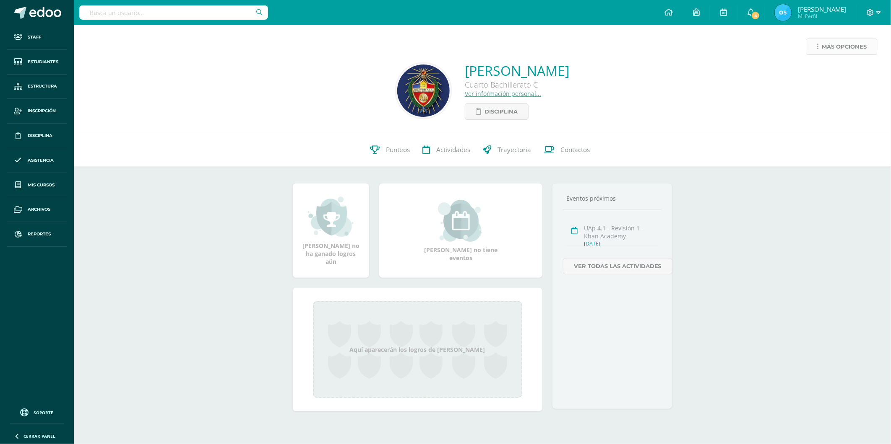
click at [836, 45] on span "Más opciones" at bounding box center [843, 47] width 45 height 16
click at [818, 72] on link "Reestablecer acceso" at bounding box center [826, 74] width 90 height 13
click at [824, 51] on span "Más opciones" at bounding box center [843, 47] width 45 height 16
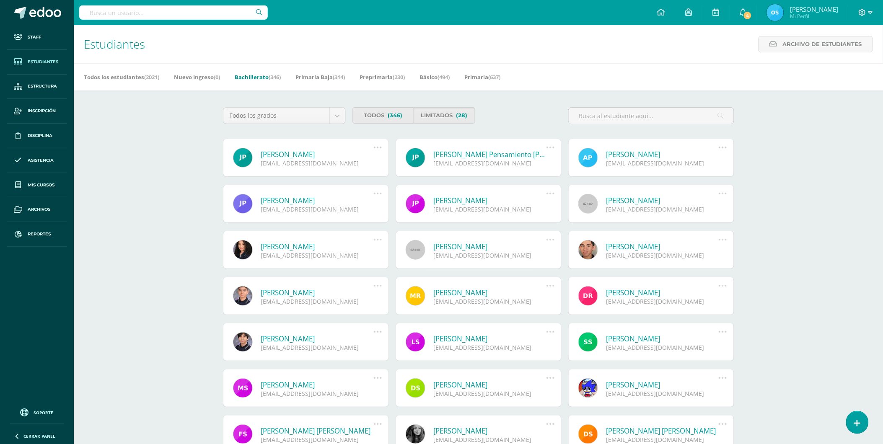
click at [290, 152] on link "Jennifer Alexandra Palencia Aragón" at bounding box center [317, 155] width 113 height 10
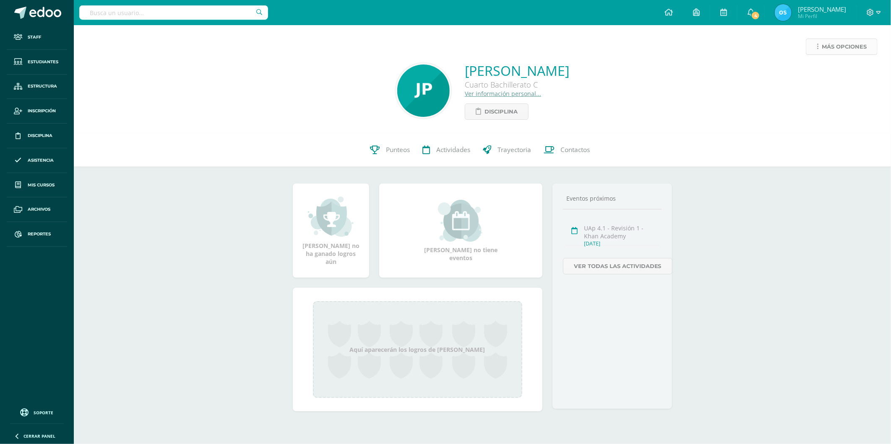
click at [823, 47] on span "Más opciones" at bounding box center [843, 47] width 45 height 16
click at [818, 71] on link "Reestablecer acceso" at bounding box center [826, 74] width 90 height 13
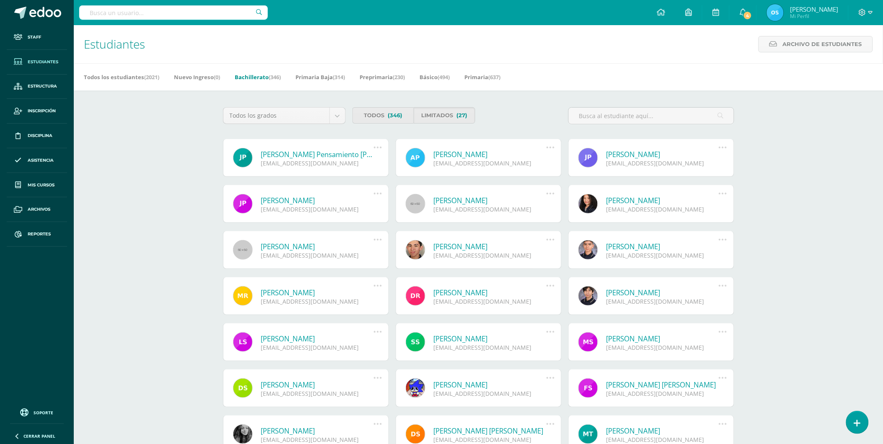
click at [296, 154] on link "[PERSON_NAME] Pensamiento [PERSON_NAME]" at bounding box center [317, 155] width 113 height 10
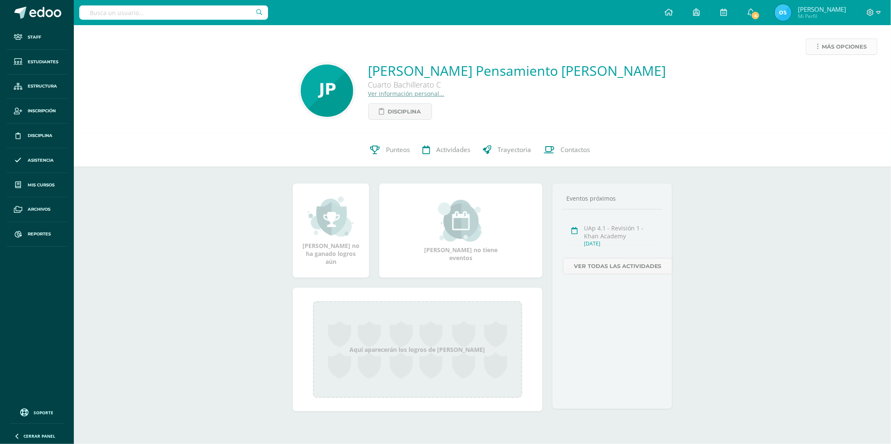
click at [827, 47] on span "Más opciones" at bounding box center [843, 47] width 45 height 16
click at [815, 70] on link "Reestablecer acceso" at bounding box center [826, 74] width 90 height 13
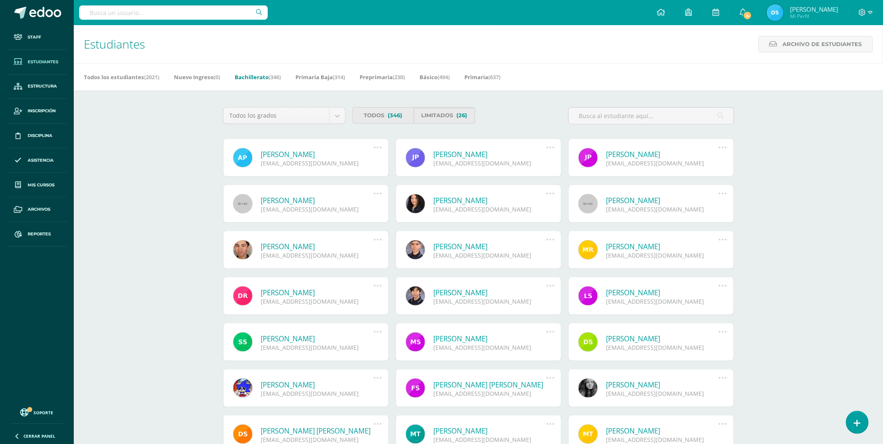
click at [326, 156] on link "Angel Antonio Pérez Contreras" at bounding box center [317, 155] width 113 height 10
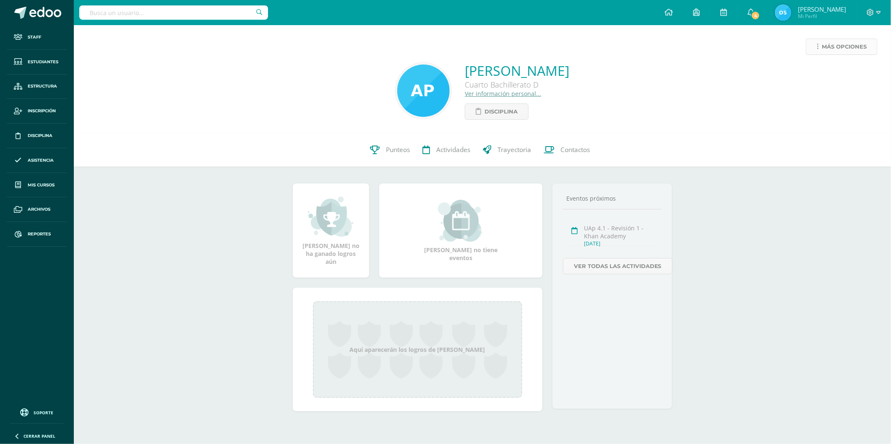
click at [819, 45] on link "Más opciones" at bounding box center [841, 47] width 72 height 16
click at [818, 74] on link "Reestablecer acceso" at bounding box center [826, 74] width 90 height 13
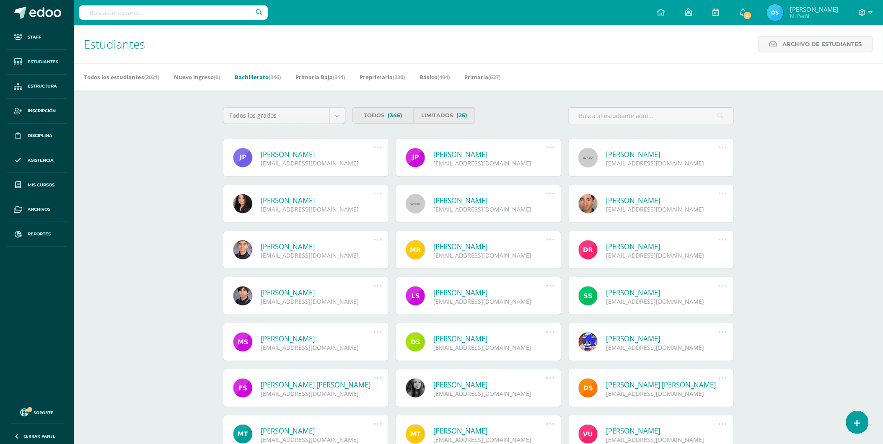
click at [298, 155] on link "Jorge Esteban Pérez López" at bounding box center [317, 155] width 113 height 10
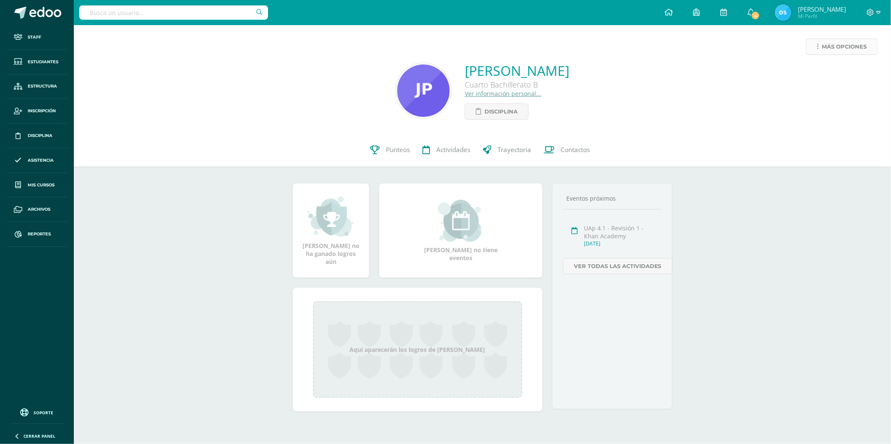
click at [826, 46] on span "Más opciones" at bounding box center [843, 47] width 45 height 16
click at [819, 74] on link "Reestablecer acceso" at bounding box center [826, 74] width 90 height 13
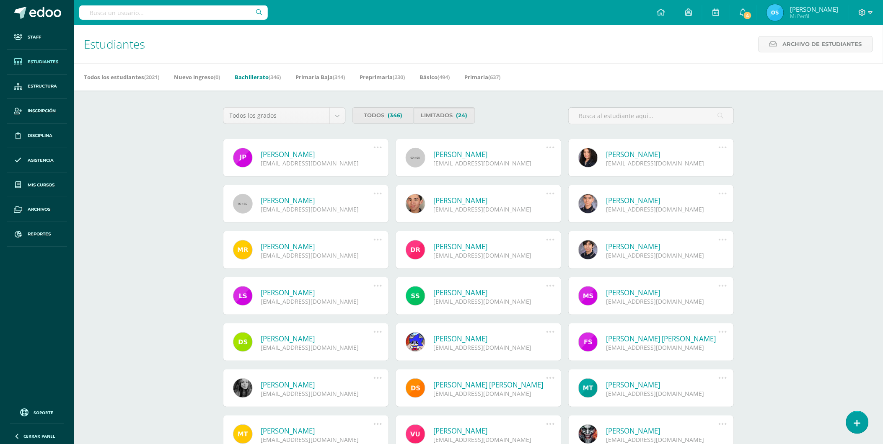
click at [294, 155] on link "[PERSON_NAME]" at bounding box center [317, 155] width 113 height 10
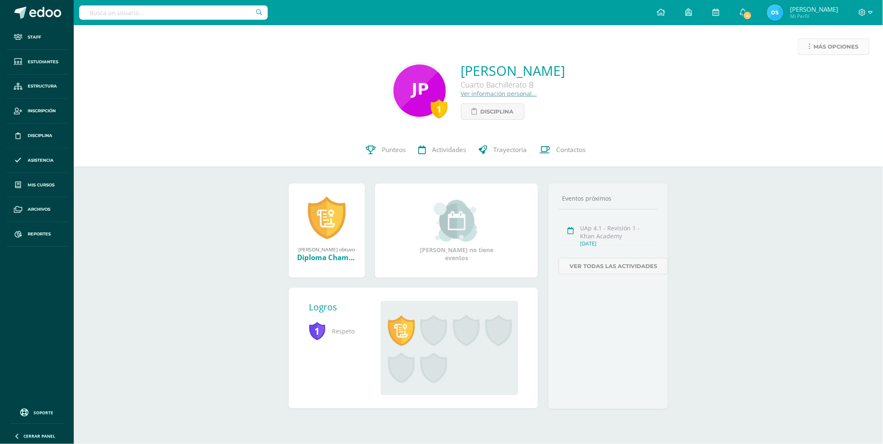
click at [818, 50] on link "Más opciones" at bounding box center [834, 47] width 72 height 16
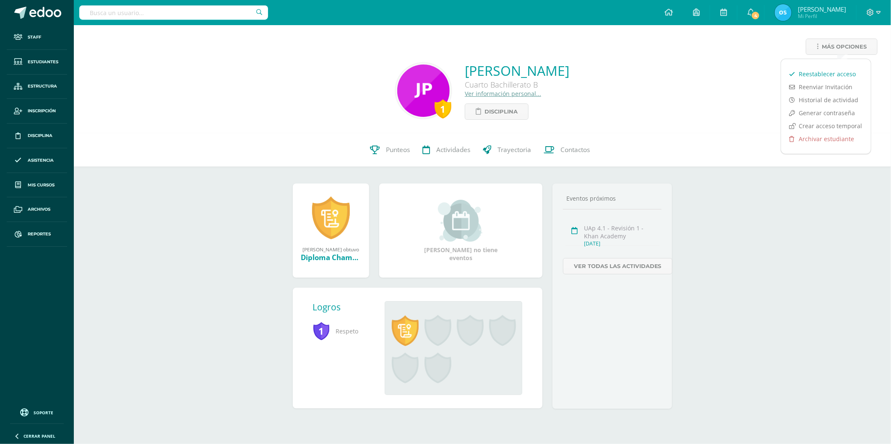
click at [819, 73] on link "Reestablecer acceso" at bounding box center [826, 74] width 90 height 13
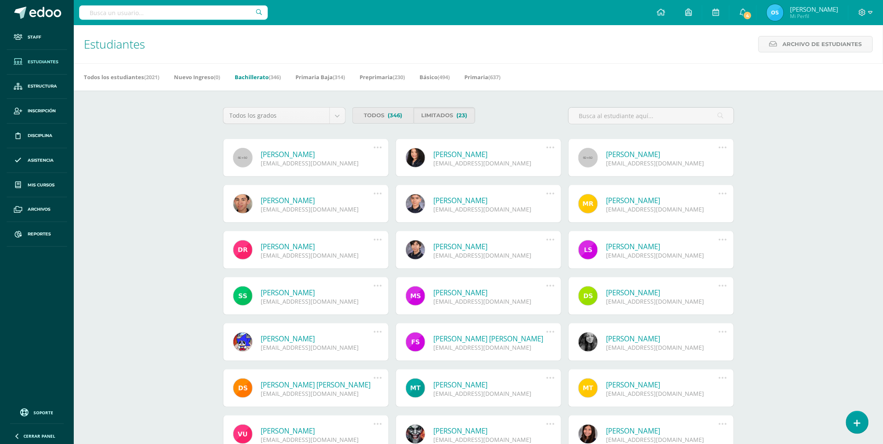
click at [305, 154] on link "[PERSON_NAME]" at bounding box center [317, 155] width 113 height 10
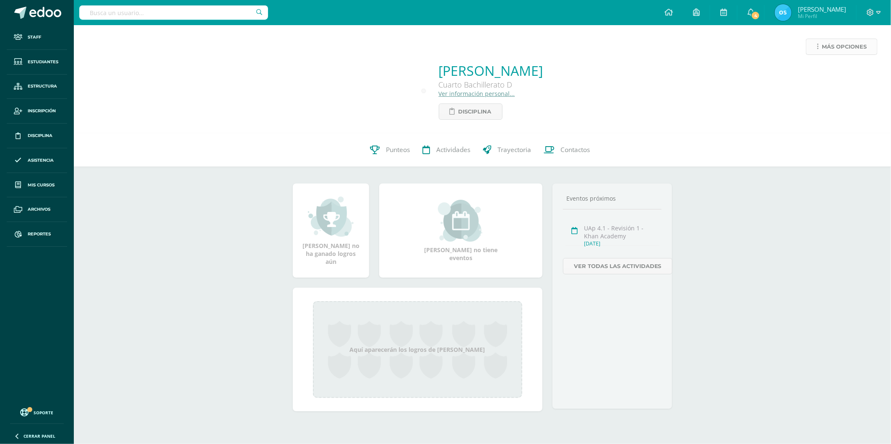
click at [822, 47] on span "Más opciones" at bounding box center [843, 47] width 45 height 16
click at [821, 73] on link "Reestablecer acceso" at bounding box center [826, 74] width 90 height 13
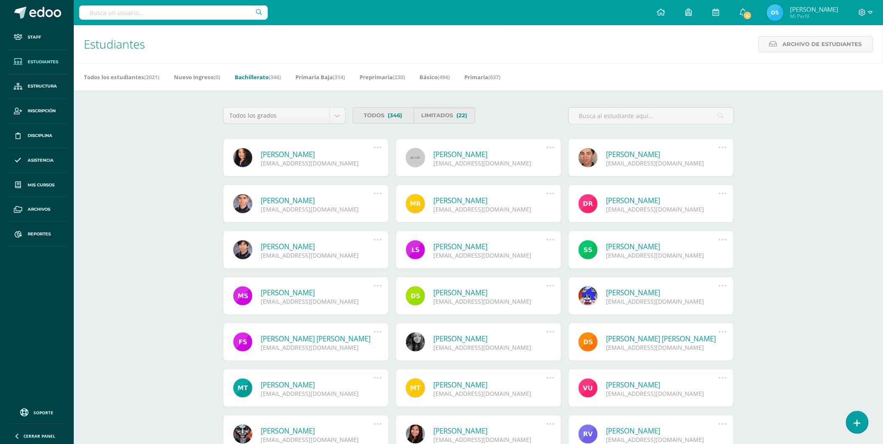
click at [287, 155] on link "[PERSON_NAME]" at bounding box center [317, 155] width 113 height 10
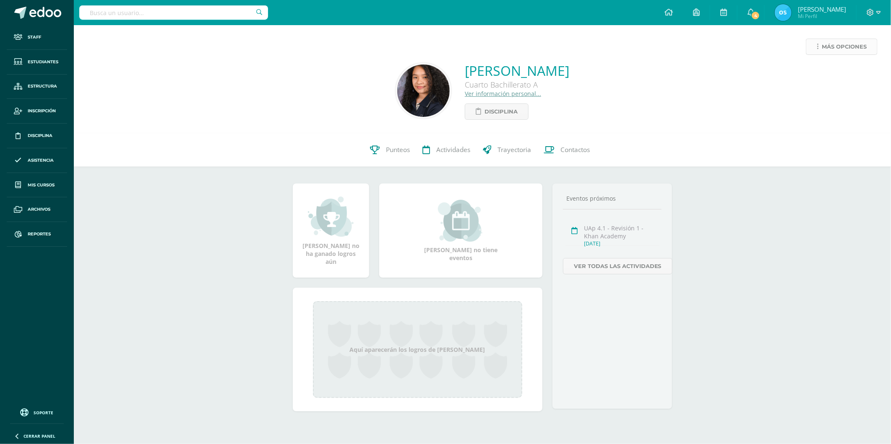
click at [832, 48] on span "Más opciones" at bounding box center [843, 47] width 45 height 16
click at [807, 70] on link "Reestablecer acceso" at bounding box center [826, 74] width 90 height 13
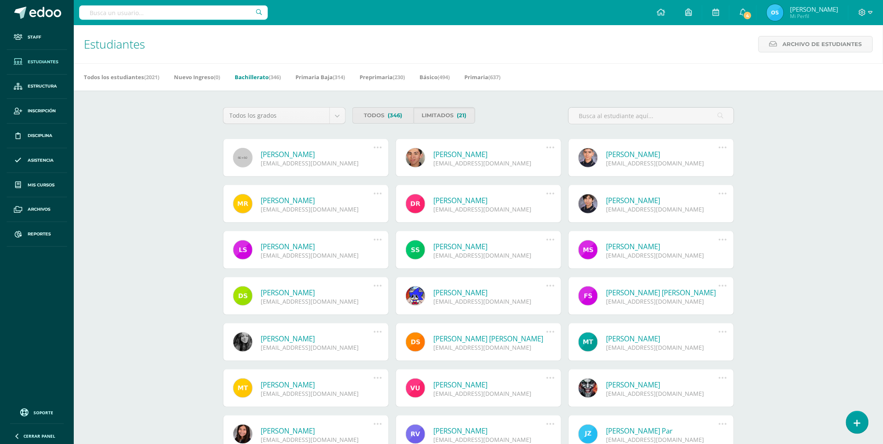
click at [309, 153] on link "Daniel Alejandro Prada Garcia" at bounding box center [317, 155] width 113 height 10
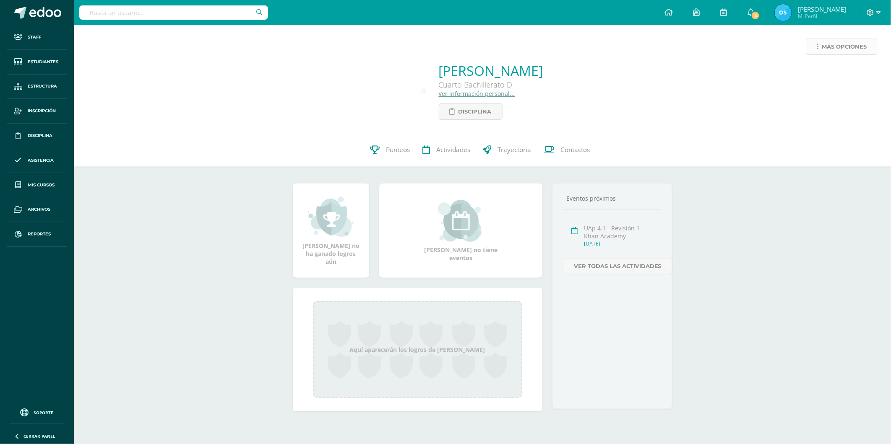
click at [828, 45] on span "Más opciones" at bounding box center [843, 47] width 45 height 16
click at [809, 70] on link "Reestablecer acceso" at bounding box center [826, 74] width 90 height 13
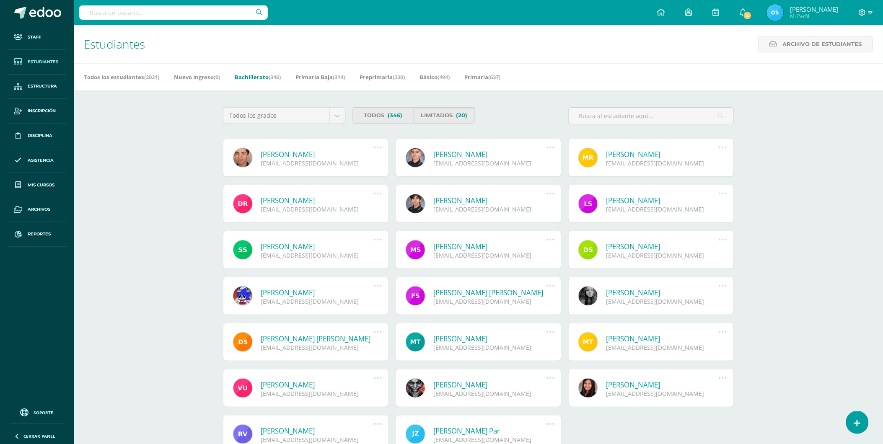
click at [278, 154] on link "[PERSON_NAME]" at bounding box center [317, 155] width 113 height 10
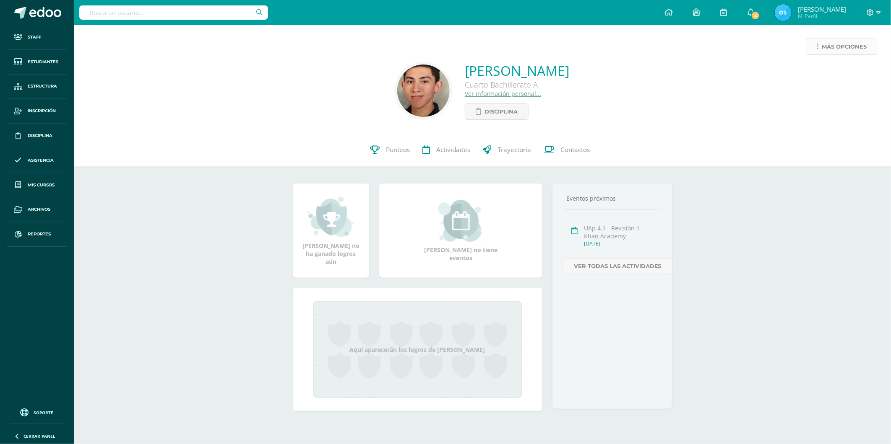
click at [816, 45] on icon at bounding box center [817, 46] width 2 height 7
click at [819, 72] on link "Reestablecer acceso" at bounding box center [826, 74] width 90 height 13
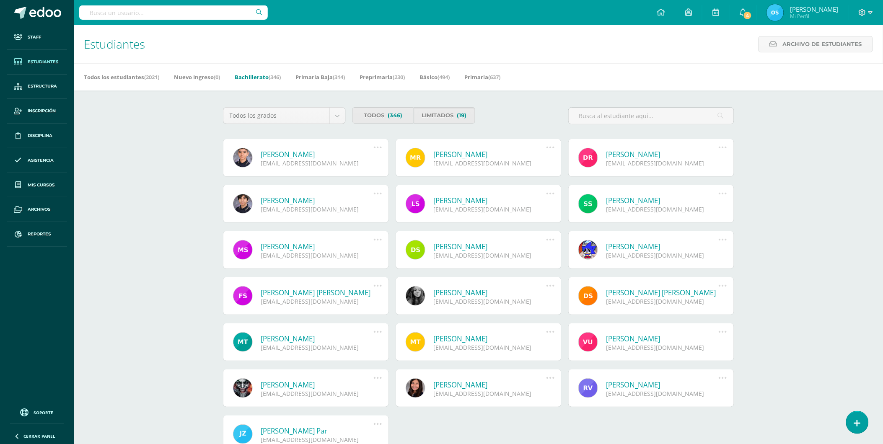
click at [289, 154] on link "William Romeo Rivera Rodas" at bounding box center [317, 155] width 113 height 10
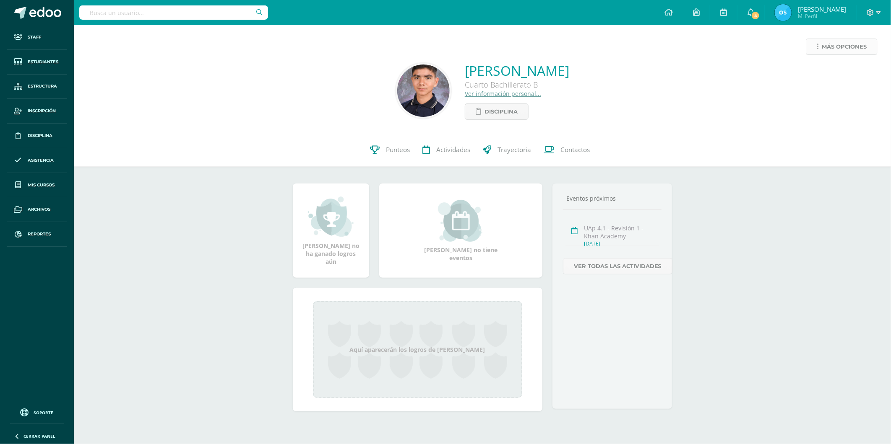
click at [820, 47] on link "Más opciones" at bounding box center [841, 47] width 72 height 16
click at [815, 75] on link "Reestablecer acceso" at bounding box center [826, 74] width 90 height 13
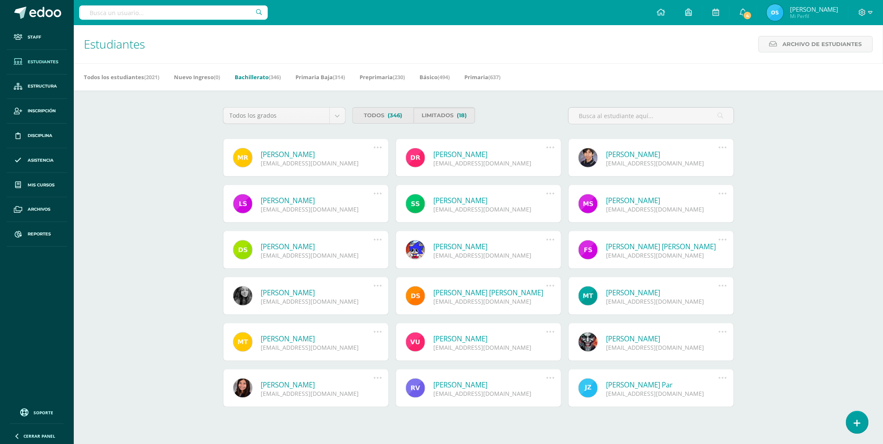
click at [331, 155] on link "[PERSON_NAME]" at bounding box center [317, 155] width 113 height 10
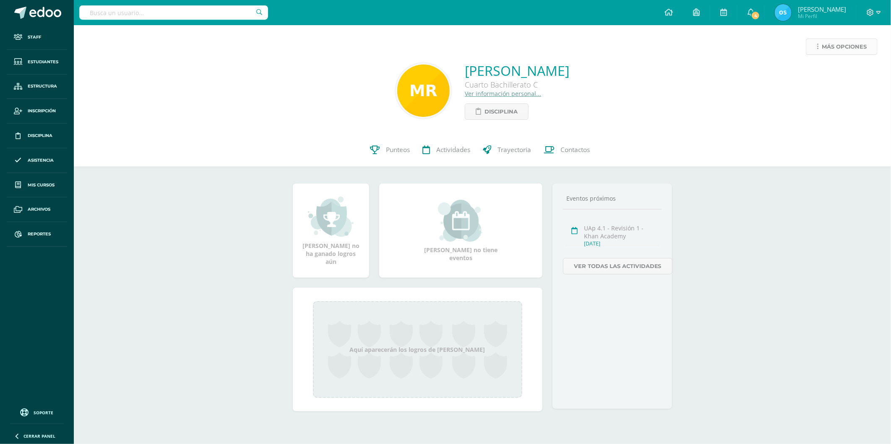
click at [828, 47] on span "Más opciones" at bounding box center [843, 47] width 45 height 16
click at [812, 74] on link "Reestablecer acceso" at bounding box center [826, 74] width 90 height 13
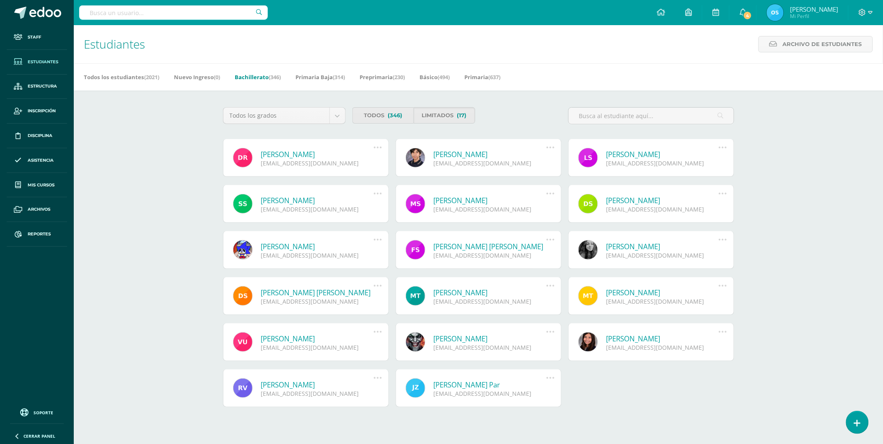
click at [313, 154] on link "Daniela Sofía Román Gudiel" at bounding box center [317, 155] width 113 height 10
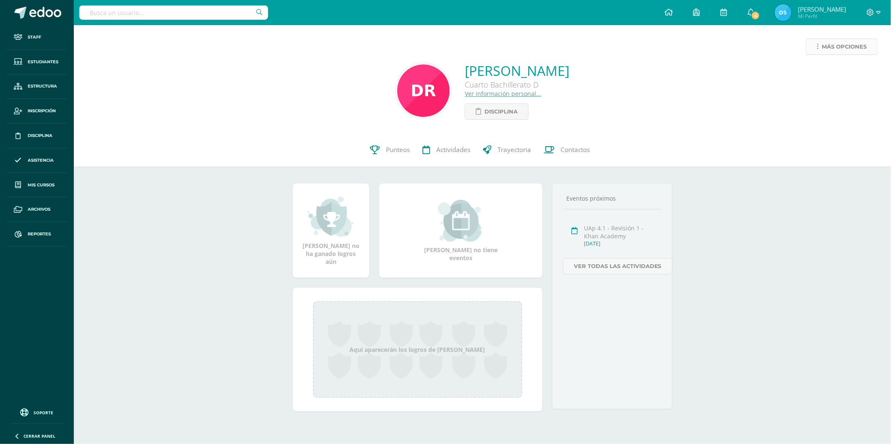
click at [818, 48] on icon at bounding box center [817, 46] width 2 height 7
click at [815, 73] on link "Reestablecer acceso" at bounding box center [826, 74] width 90 height 13
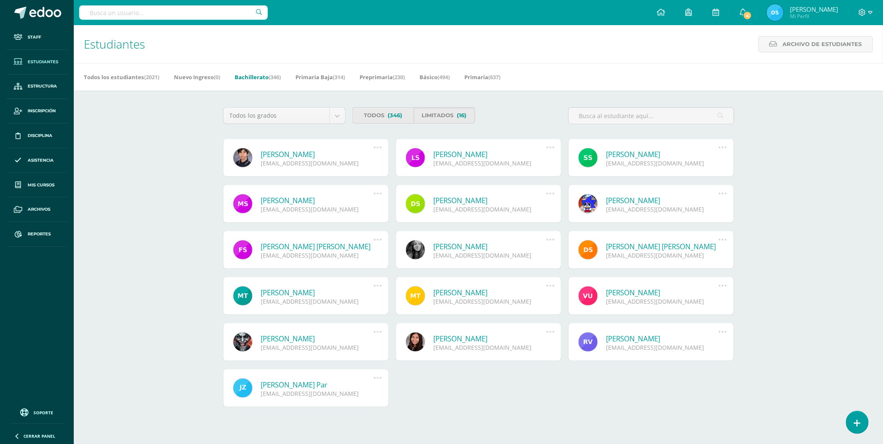
click at [299, 150] on link "Miguel Andrés Romero Orellana" at bounding box center [317, 155] width 113 height 10
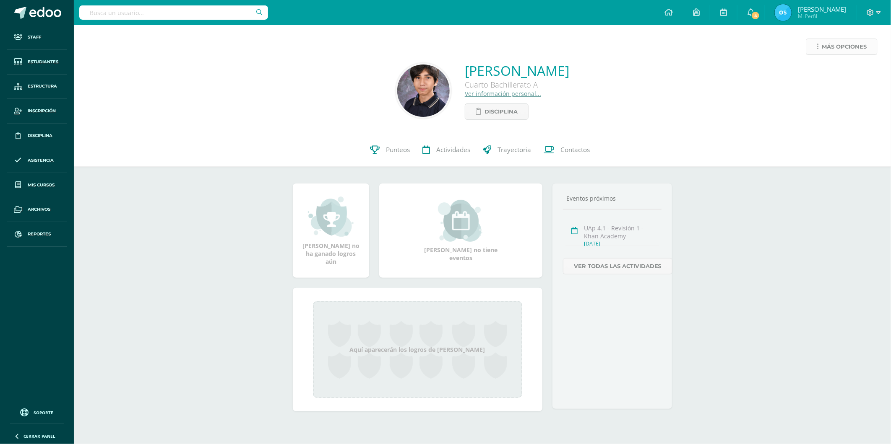
click at [824, 49] on span "Más opciones" at bounding box center [843, 47] width 45 height 16
click at [813, 72] on link "Reestablecer acceso" at bounding box center [826, 74] width 90 height 13
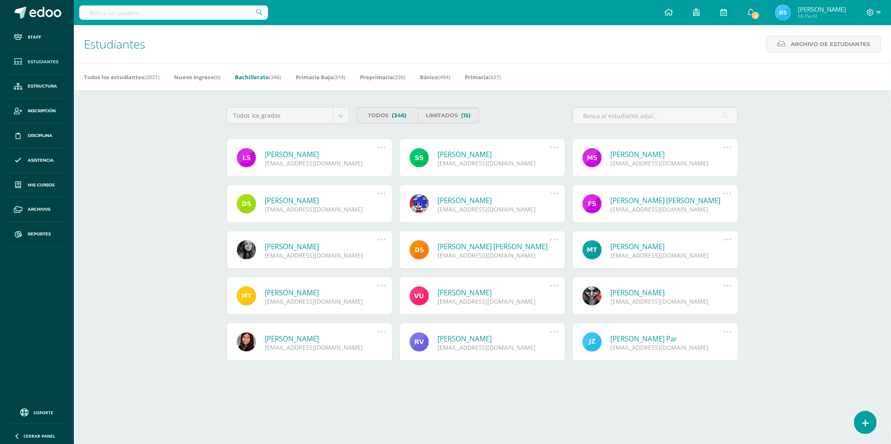
click at [319, 152] on link "Luis Rodrigo Salguero Folgar" at bounding box center [321, 155] width 113 height 10
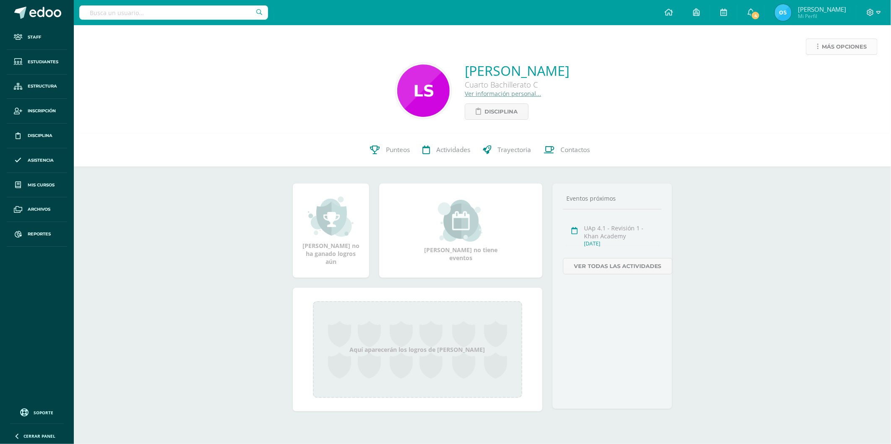
click at [822, 52] on span "Más opciones" at bounding box center [843, 47] width 45 height 16
click at [816, 72] on link "Reestablecer acceso" at bounding box center [826, 74] width 90 height 13
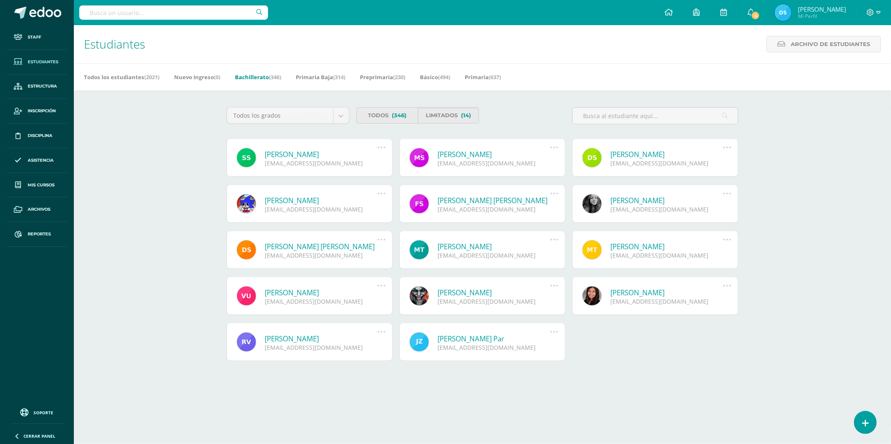
click at [296, 153] on link "[PERSON_NAME]" at bounding box center [321, 155] width 113 height 10
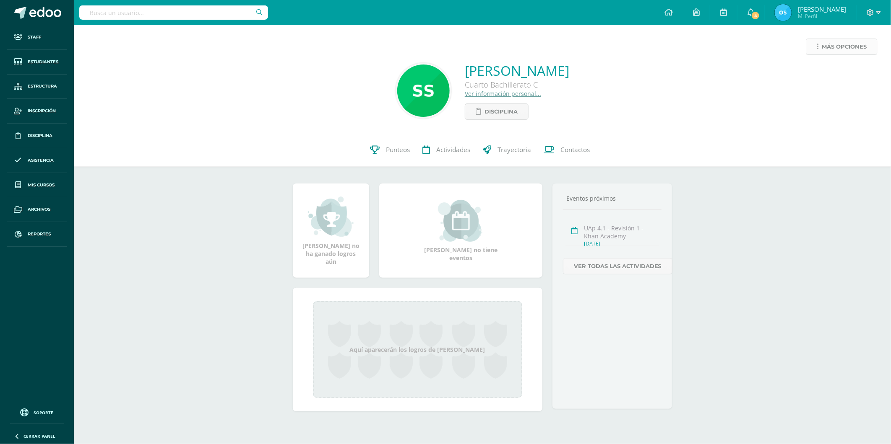
click at [822, 52] on span "Más opciones" at bounding box center [843, 47] width 45 height 16
click at [818, 70] on link "Reestablecer acceso" at bounding box center [826, 74] width 90 height 13
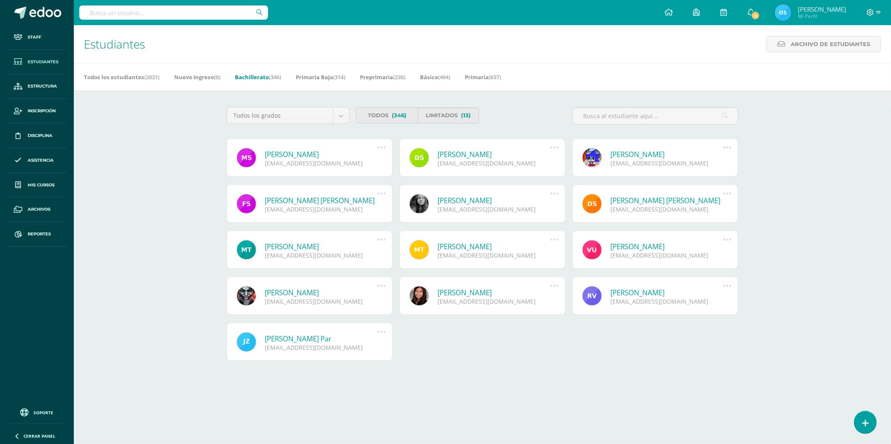
click at [311, 155] on link "[PERSON_NAME]" at bounding box center [321, 155] width 113 height 10
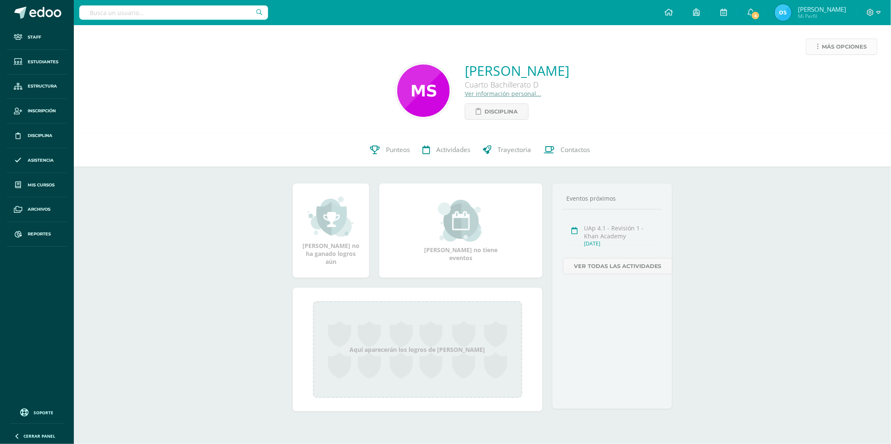
click at [826, 47] on span "Más opciones" at bounding box center [843, 47] width 45 height 16
click at [810, 73] on link "Reestablecer acceso" at bounding box center [826, 74] width 90 height 13
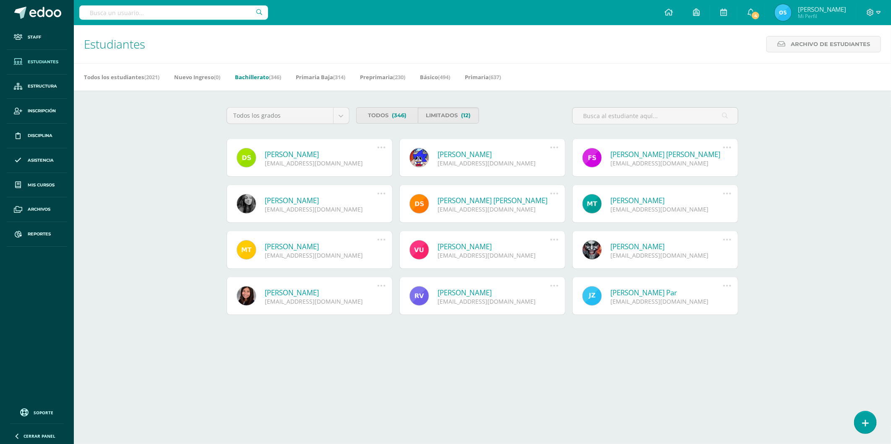
click at [308, 153] on link "Diana Isabella Sandoval Cuyán" at bounding box center [321, 155] width 113 height 10
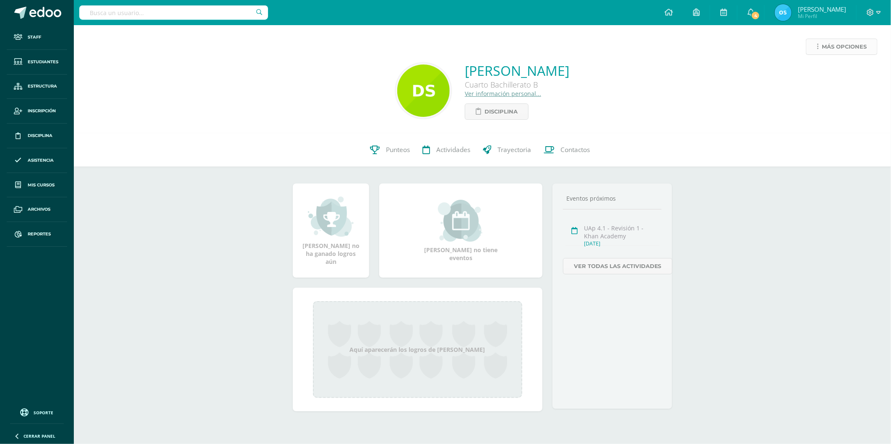
click at [824, 47] on span "Más opciones" at bounding box center [843, 47] width 45 height 16
click at [818, 70] on link "Reestablecer acceso" at bounding box center [826, 74] width 90 height 13
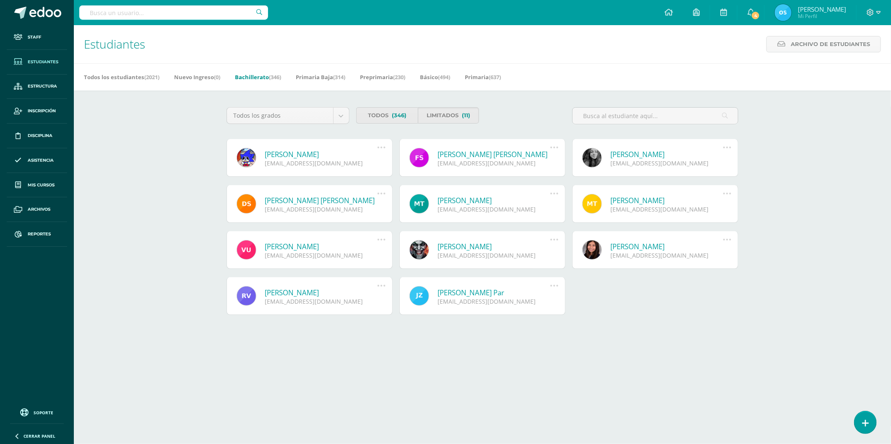
click at [324, 155] on link "[PERSON_NAME]" at bounding box center [321, 155] width 113 height 10
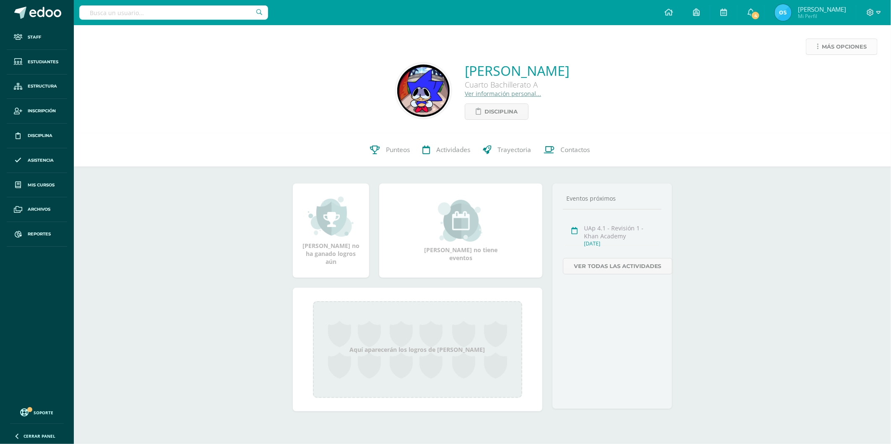
click at [823, 47] on span "Más opciones" at bounding box center [843, 47] width 45 height 16
click at [814, 70] on link "Reestablecer acceso" at bounding box center [826, 74] width 90 height 13
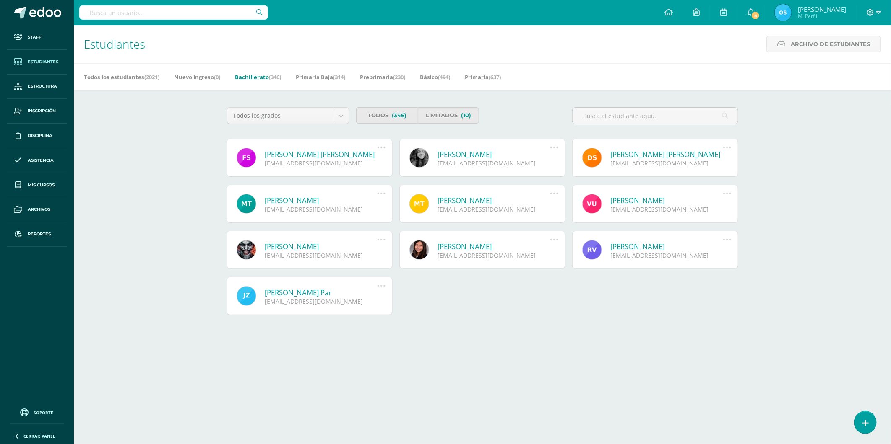
click at [316, 152] on link "[PERSON_NAME] [PERSON_NAME]" at bounding box center [321, 155] width 113 height 10
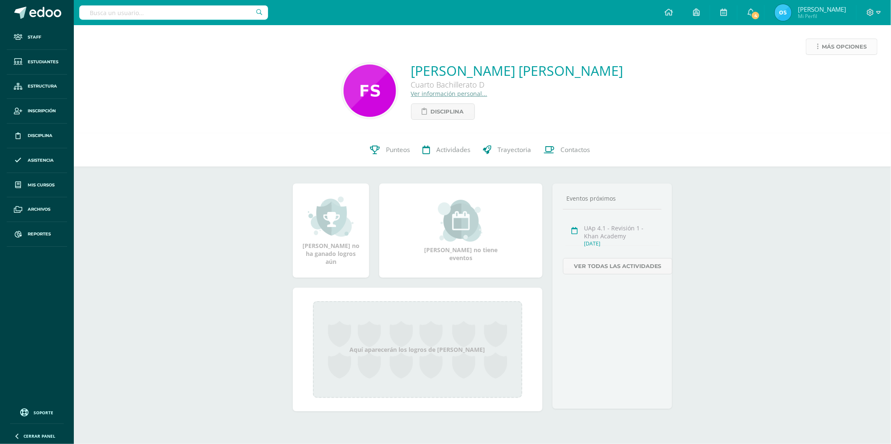
click at [820, 44] on link "Más opciones" at bounding box center [841, 47] width 72 height 16
click at [816, 72] on link "Reestablecer acceso" at bounding box center [826, 74] width 90 height 13
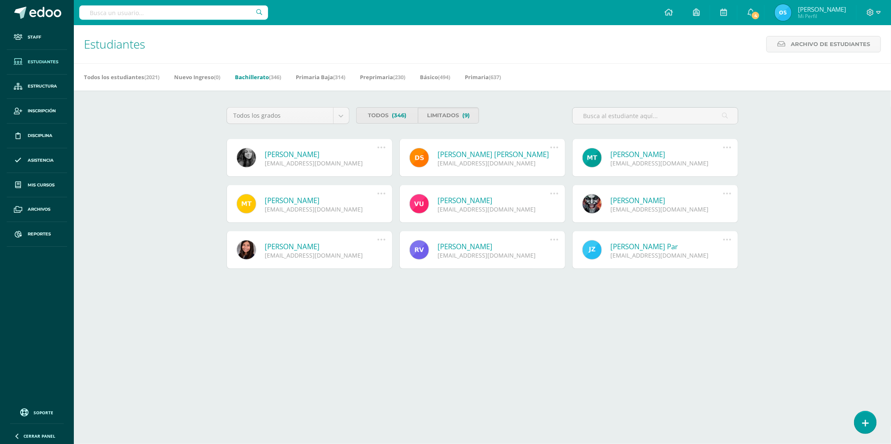
click at [311, 150] on link "[PERSON_NAME]" at bounding box center [321, 155] width 113 height 10
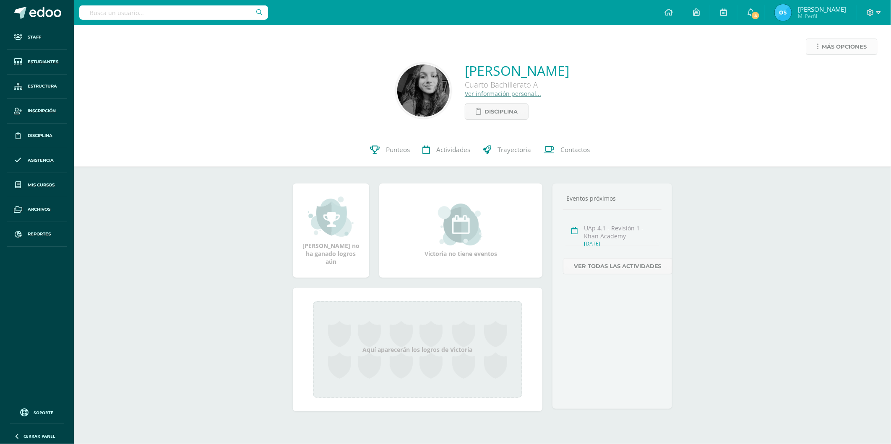
click at [820, 47] on link "Más opciones" at bounding box center [841, 47] width 72 height 16
click at [810, 72] on link "Reestablecer acceso" at bounding box center [826, 74] width 90 height 13
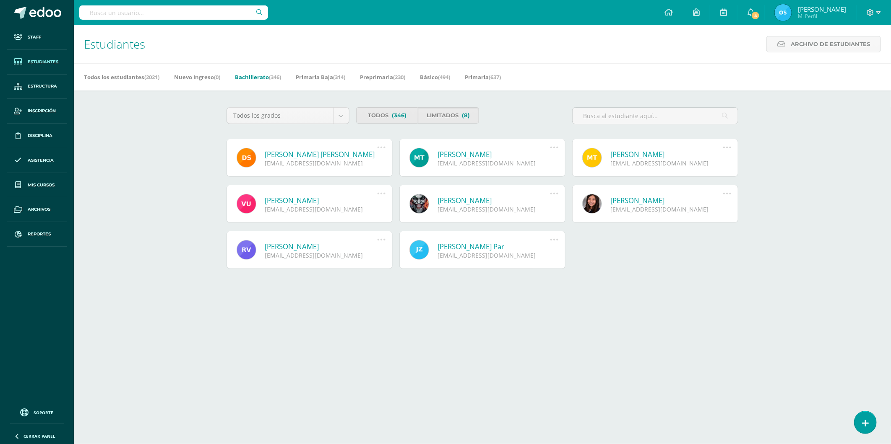
click at [327, 158] on link "Dafne María Ines Soto Ochoa" at bounding box center [321, 155] width 113 height 10
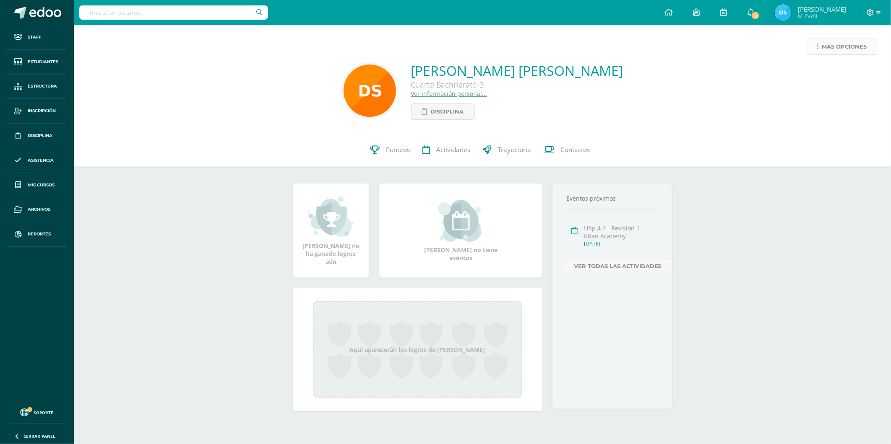
click at [831, 44] on span "Más opciones" at bounding box center [843, 47] width 45 height 16
click at [815, 73] on link "Reestablecer acceso" at bounding box center [826, 74] width 90 height 13
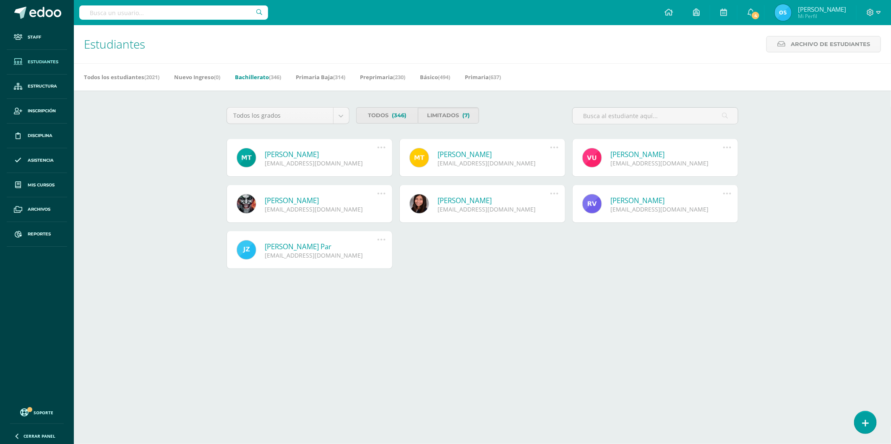
click at [313, 154] on link "Mario Roberto Torres Carranza" at bounding box center [321, 155] width 113 height 10
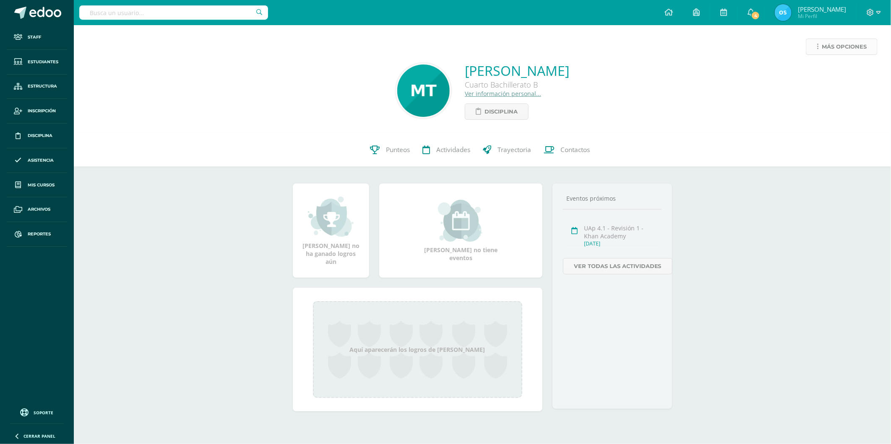
click at [819, 47] on link "Más opciones" at bounding box center [841, 47] width 72 height 16
click at [823, 73] on link "Reestablecer acceso" at bounding box center [826, 74] width 90 height 13
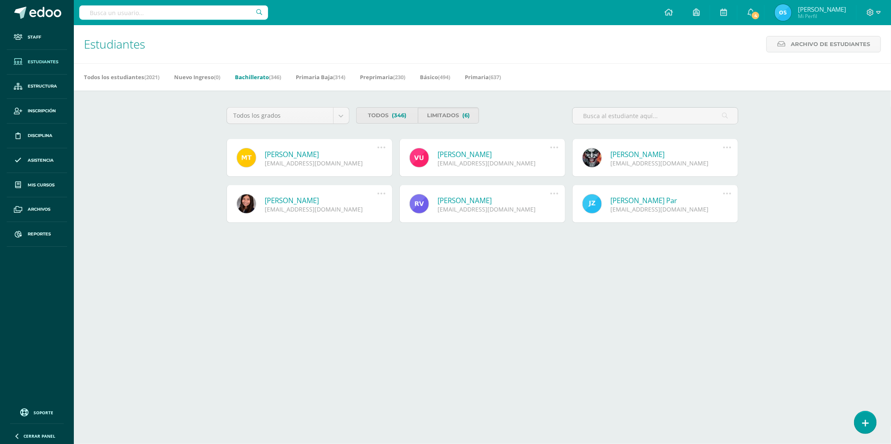
click at [325, 154] on link "[PERSON_NAME]" at bounding box center [321, 155] width 113 height 10
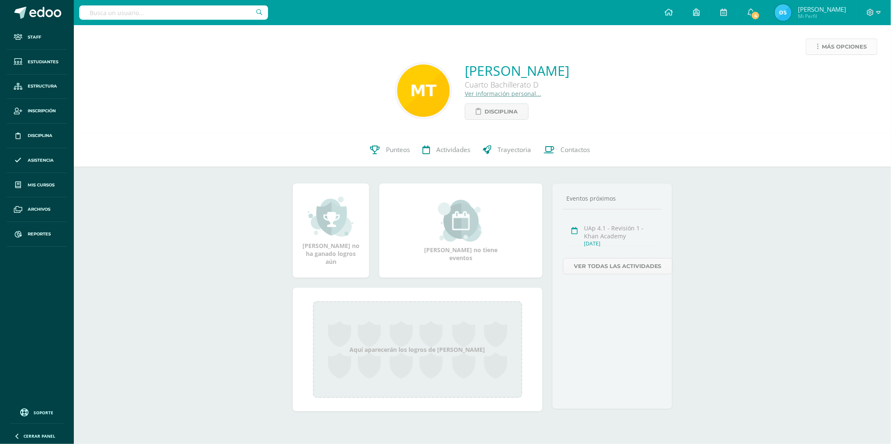
click at [839, 49] on span "Más opciones" at bounding box center [843, 47] width 45 height 16
click at [816, 73] on link "Reestablecer acceso" at bounding box center [826, 74] width 90 height 13
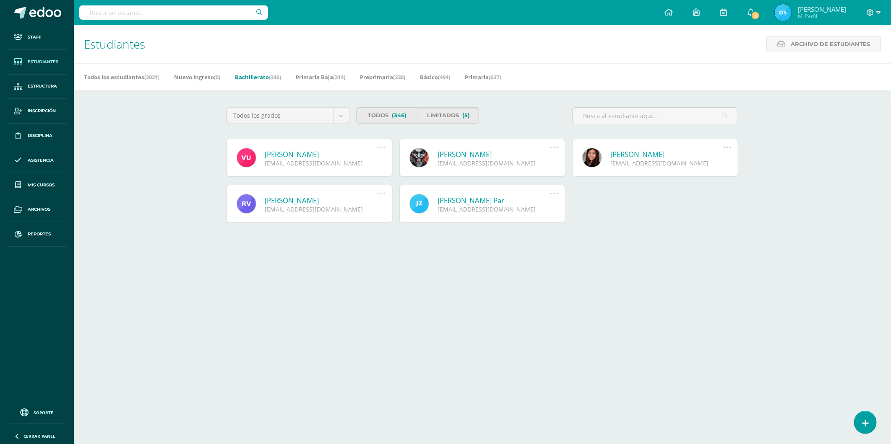
click at [320, 152] on link "[PERSON_NAME]" at bounding box center [321, 155] width 113 height 10
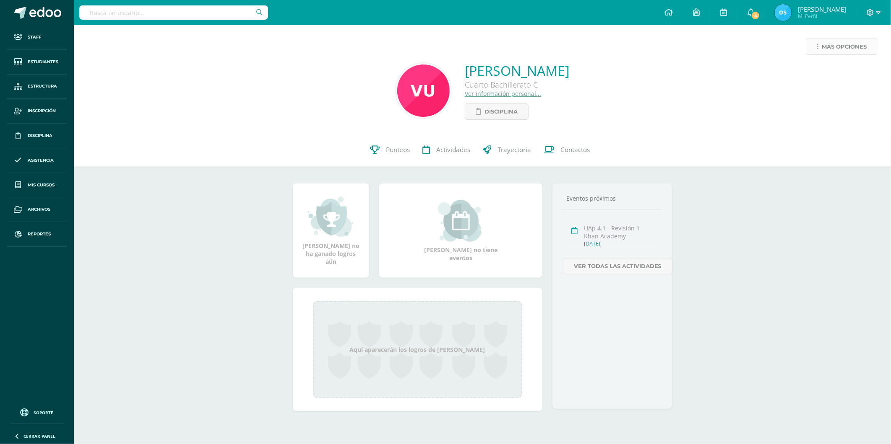
click at [815, 49] on link "Más opciones" at bounding box center [841, 47] width 72 height 16
click at [813, 73] on link "Reestablecer acceso" at bounding box center [826, 74] width 90 height 13
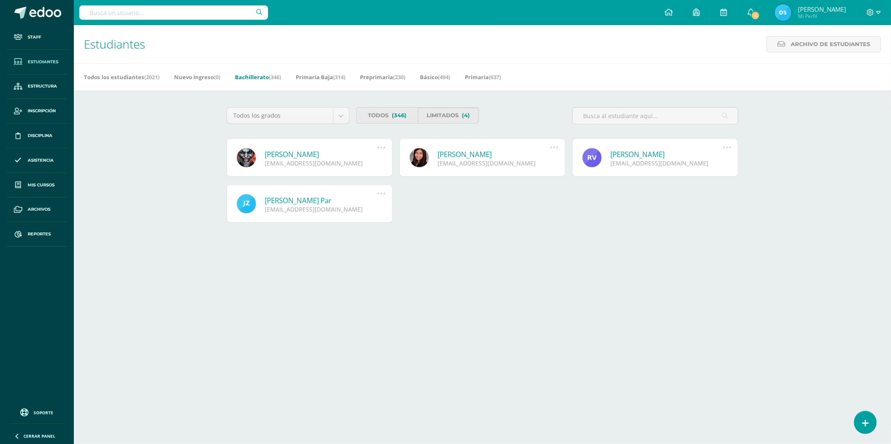
click at [322, 154] on link "[PERSON_NAME]" at bounding box center [321, 155] width 113 height 10
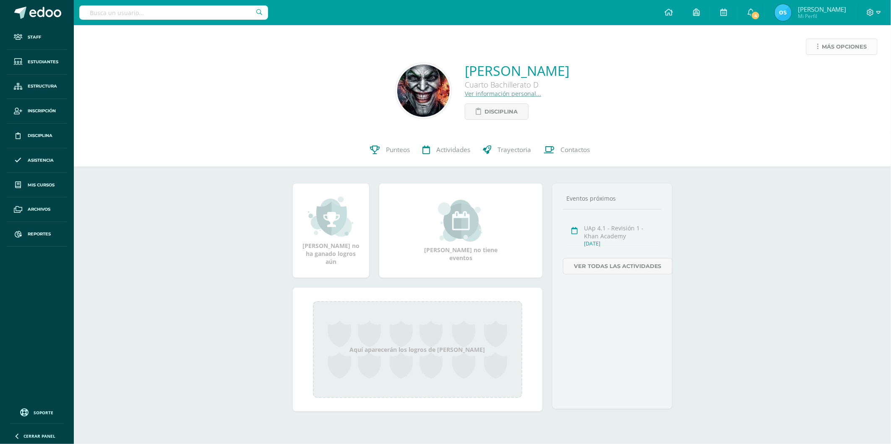
click at [818, 45] on link "Más opciones" at bounding box center [841, 47] width 72 height 16
click at [817, 71] on link "Reestablecer acceso" at bounding box center [826, 74] width 90 height 13
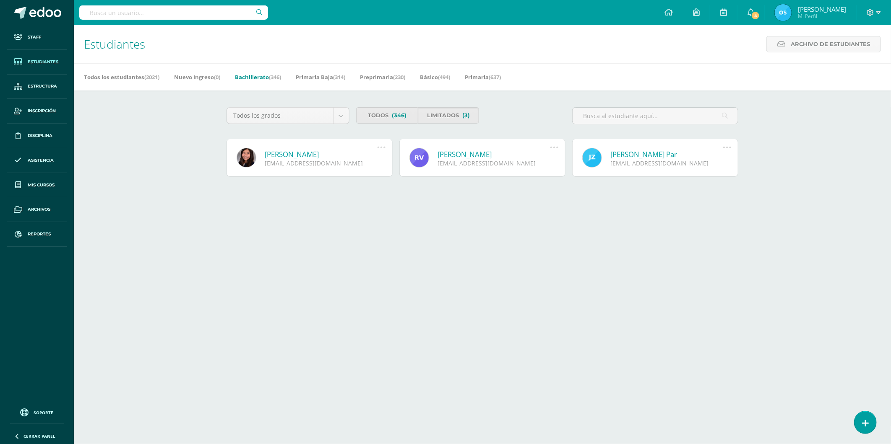
click at [330, 157] on link "Sofía Abigail Vásquez Arreaga" at bounding box center [321, 155] width 113 height 10
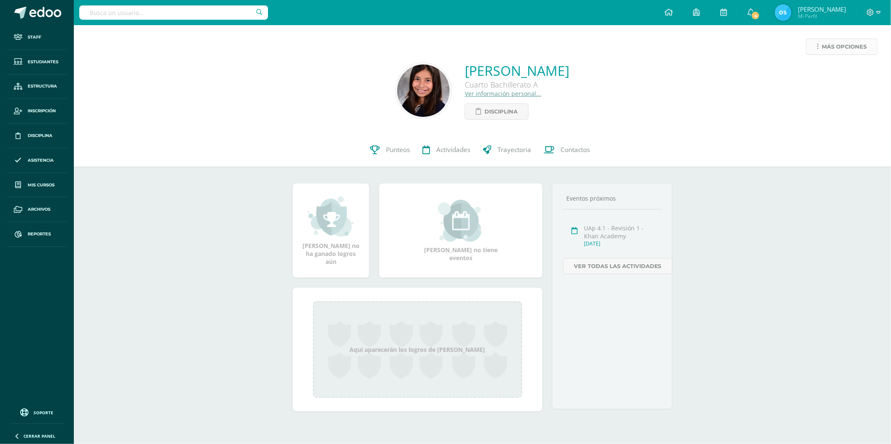
drag, startPoint x: 829, startPoint y: 49, endPoint x: 818, endPoint y: 51, distance: 10.8
click at [829, 49] on span "Más opciones" at bounding box center [843, 47] width 45 height 16
click at [805, 73] on link "Reestablecer acceso" at bounding box center [826, 74] width 90 height 13
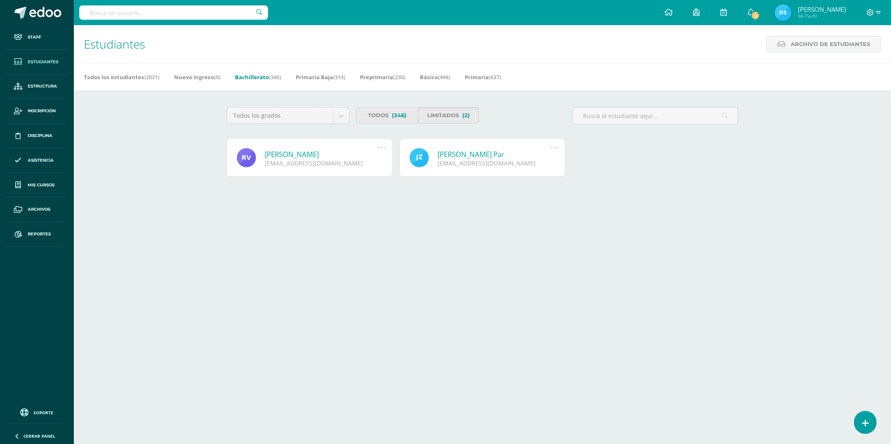
click at [319, 153] on link "[PERSON_NAME]" at bounding box center [321, 155] width 113 height 10
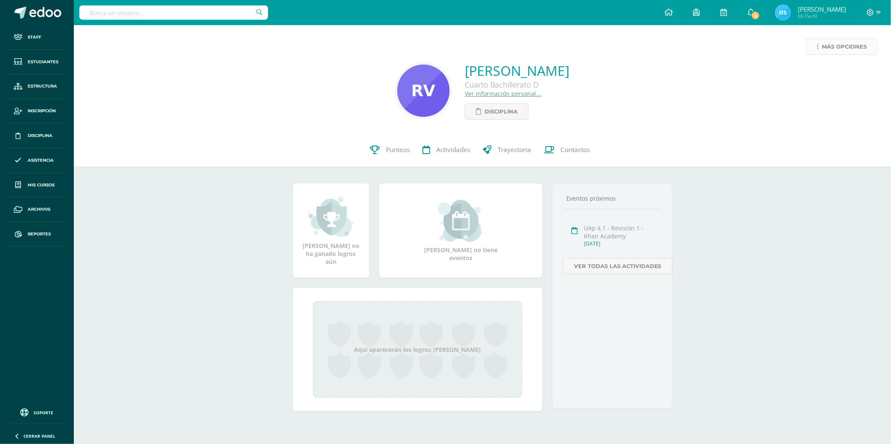
click at [822, 48] on span "Más opciones" at bounding box center [843, 47] width 45 height 16
click at [820, 73] on link "Reestablecer acceso" at bounding box center [826, 74] width 90 height 13
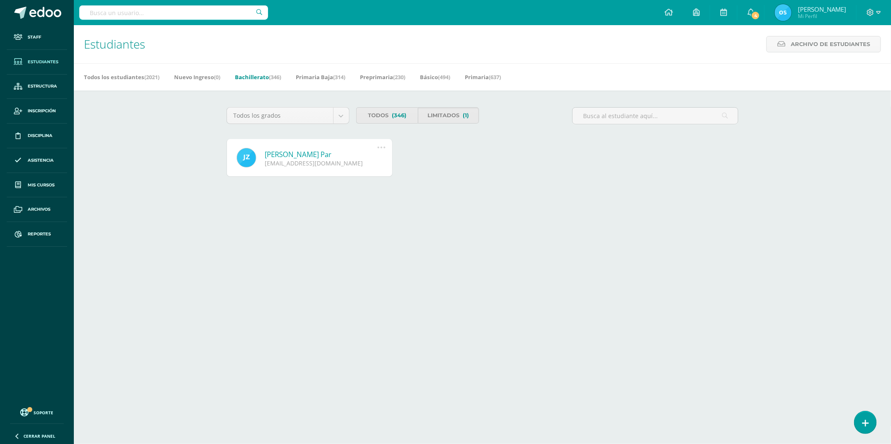
click at [277, 154] on link "Jasmin Ximena Zavala Par" at bounding box center [321, 155] width 113 height 10
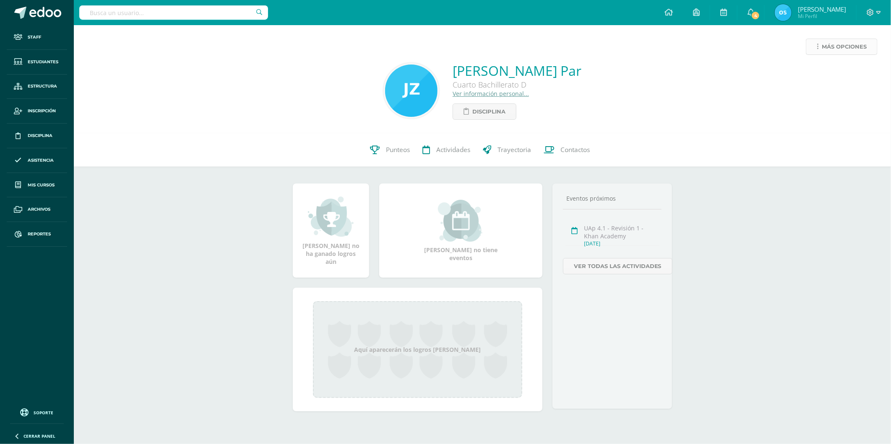
click at [827, 42] on span "Más opciones" at bounding box center [843, 47] width 45 height 16
click at [828, 72] on link "Reestablecer acceso" at bounding box center [826, 74] width 90 height 13
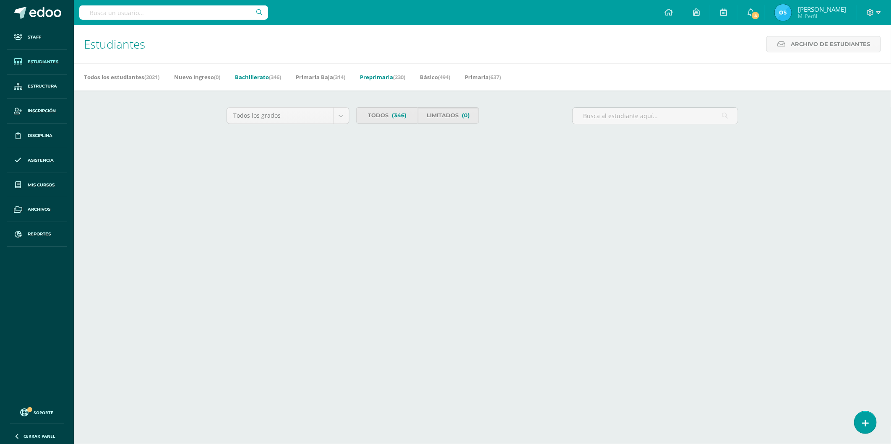
click at [401, 76] on span "(230)" at bounding box center [399, 77] width 12 height 8
click at [387, 77] on link "Preprimaria (230)" at bounding box center [382, 76] width 45 height 13
click at [385, 113] on link "Todos (230)" at bounding box center [387, 115] width 62 height 16
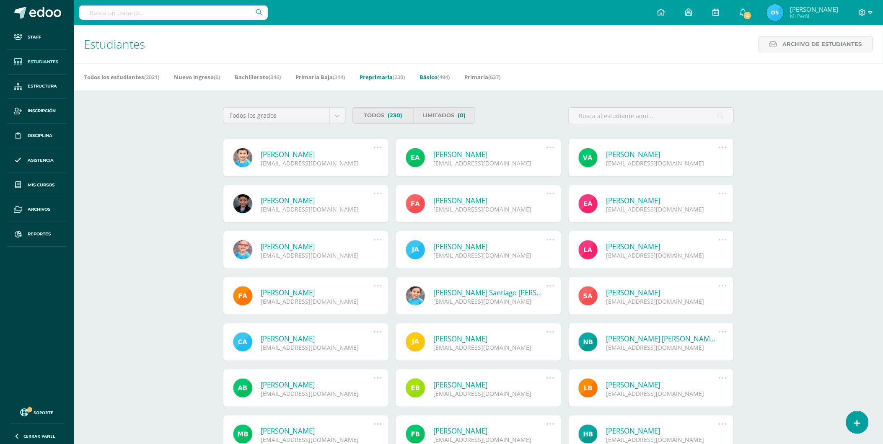
click at [438, 73] on link "Básico (494)" at bounding box center [435, 76] width 30 height 13
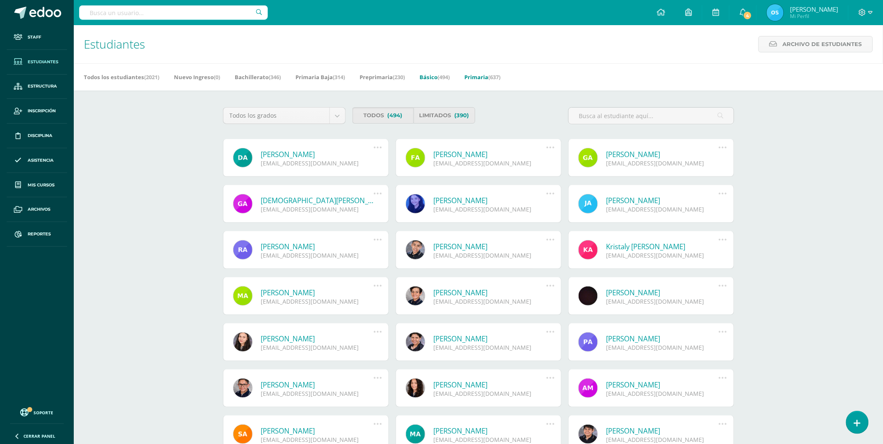
click at [488, 73] on link "Primaria (637)" at bounding box center [483, 76] width 36 height 13
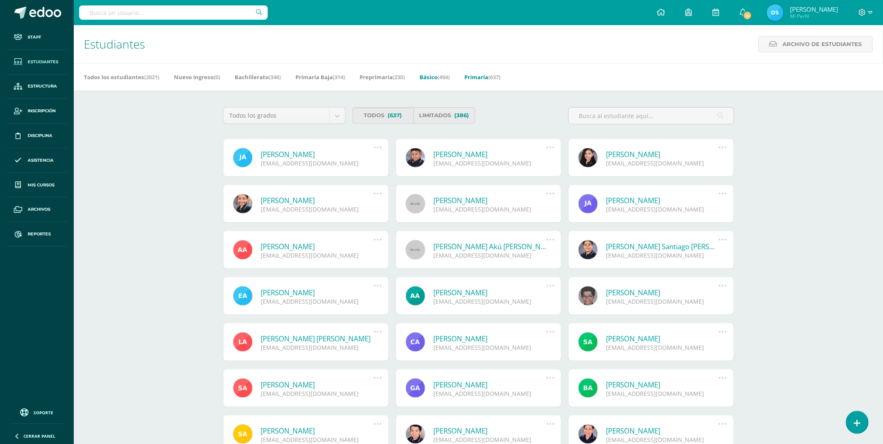
click at [450, 76] on span "(494)" at bounding box center [444, 77] width 12 height 8
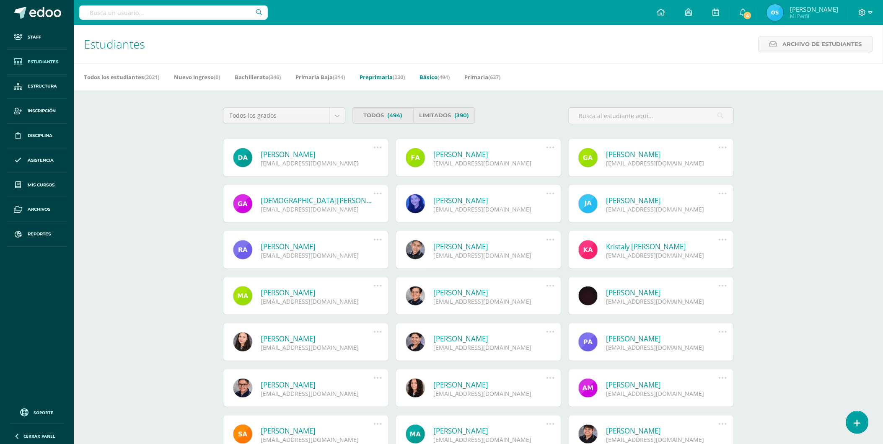
click at [384, 74] on link "Preprimaria (230)" at bounding box center [382, 76] width 45 height 13
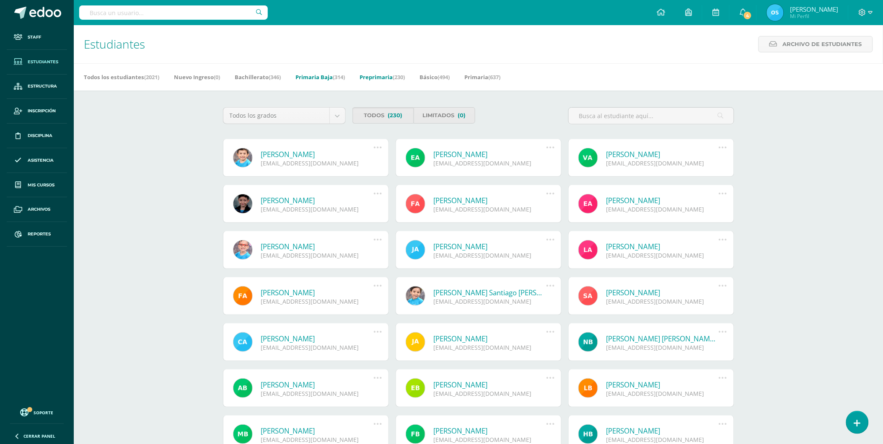
click at [317, 77] on link "Primaria Baja (314)" at bounding box center [320, 76] width 49 height 13
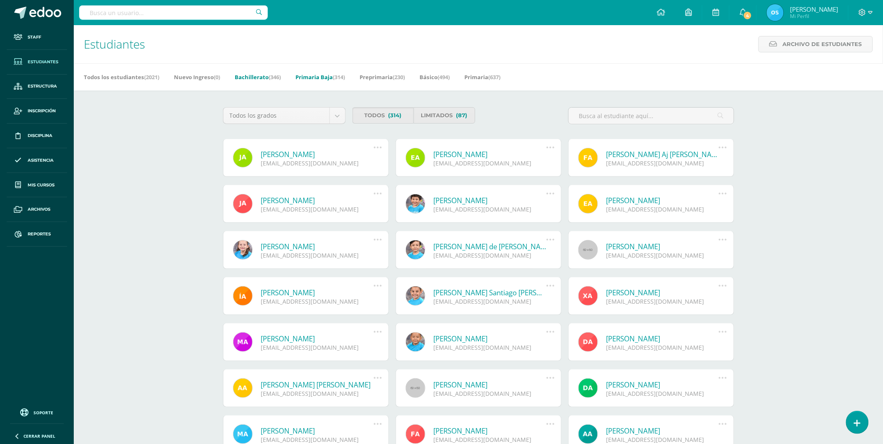
click at [262, 76] on link "Bachillerato (346)" at bounding box center [258, 76] width 46 height 13
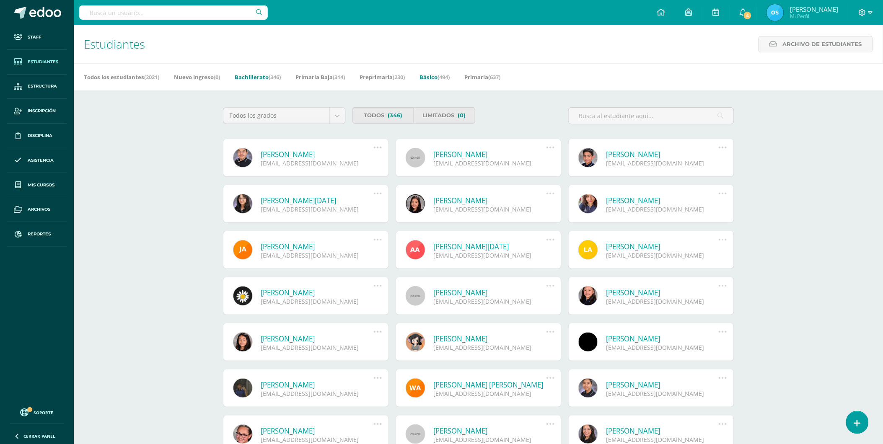
click at [434, 76] on link "Básico (494)" at bounding box center [435, 76] width 30 height 13
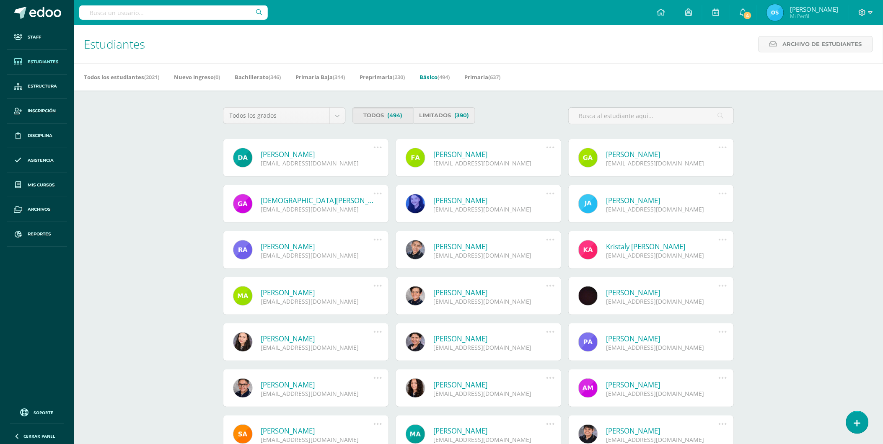
click at [457, 114] on span "(390)" at bounding box center [462, 116] width 15 height 16
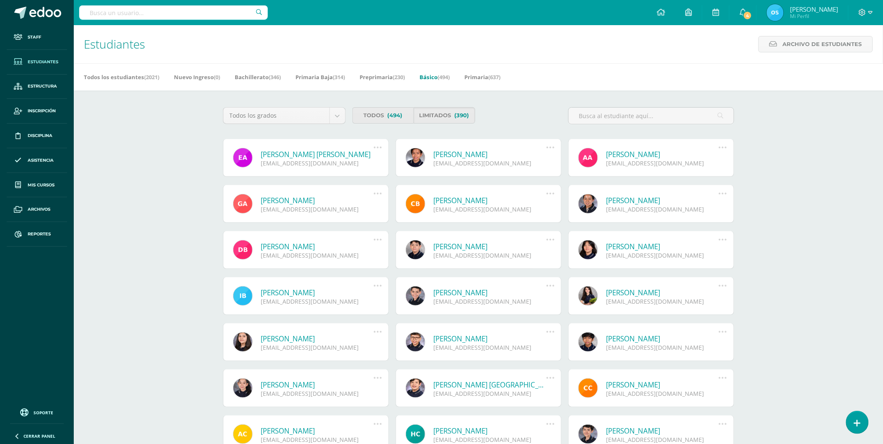
click at [311, 156] on link "[PERSON_NAME] [PERSON_NAME]" at bounding box center [317, 155] width 113 height 10
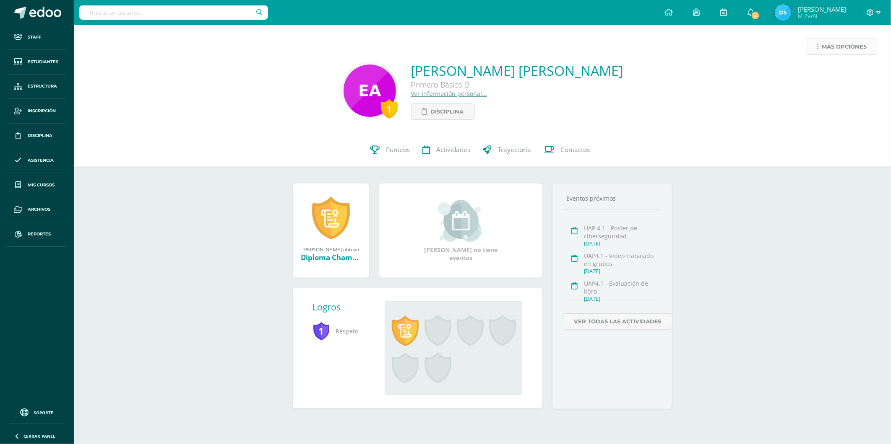
click at [818, 46] on link "Más opciones" at bounding box center [841, 47] width 72 height 16
click at [815, 70] on link "Reestablecer acceso" at bounding box center [826, 74] width 90 height 13
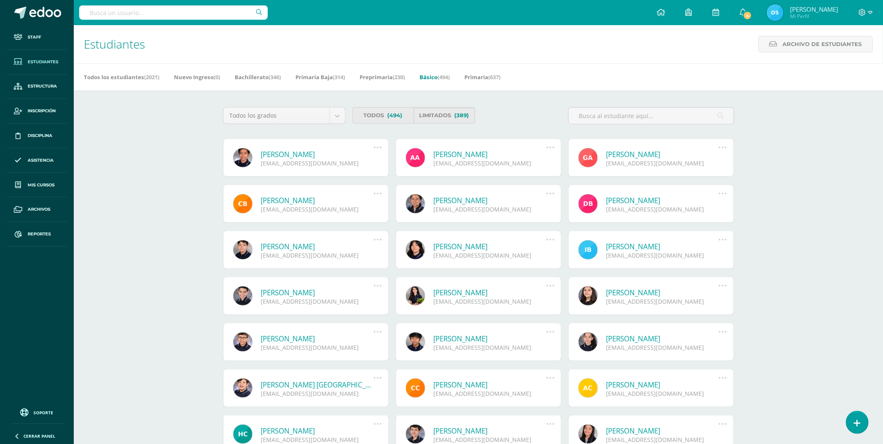
click at [304, 156] on link "[PERSON_NAME]" at bounding box center [317, 155] width 113 height 10
